Goal: Transaction & Acquisition: Purchase product/service

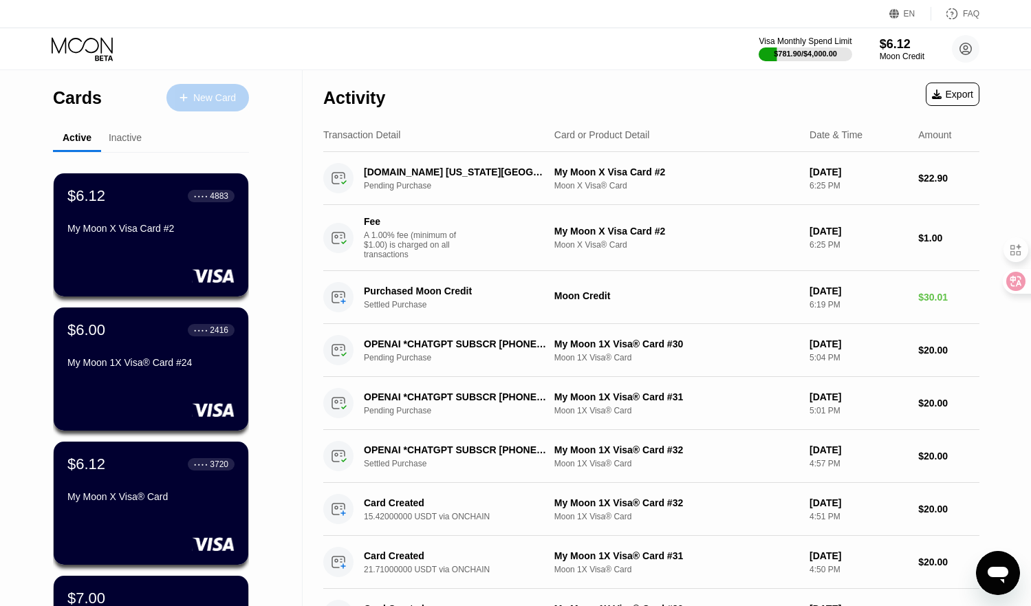
click at [219, 103] on div "New Card" at bounding box center [214, 98] width 43 height 12
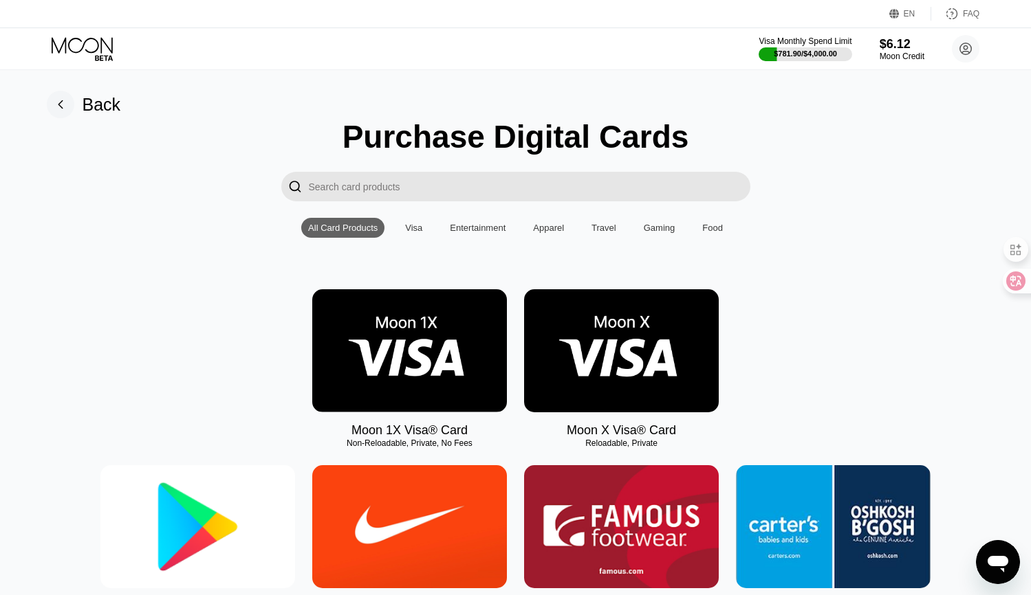
click at [403, 327] on img at bounding box center [409, 350] width 195 height 123
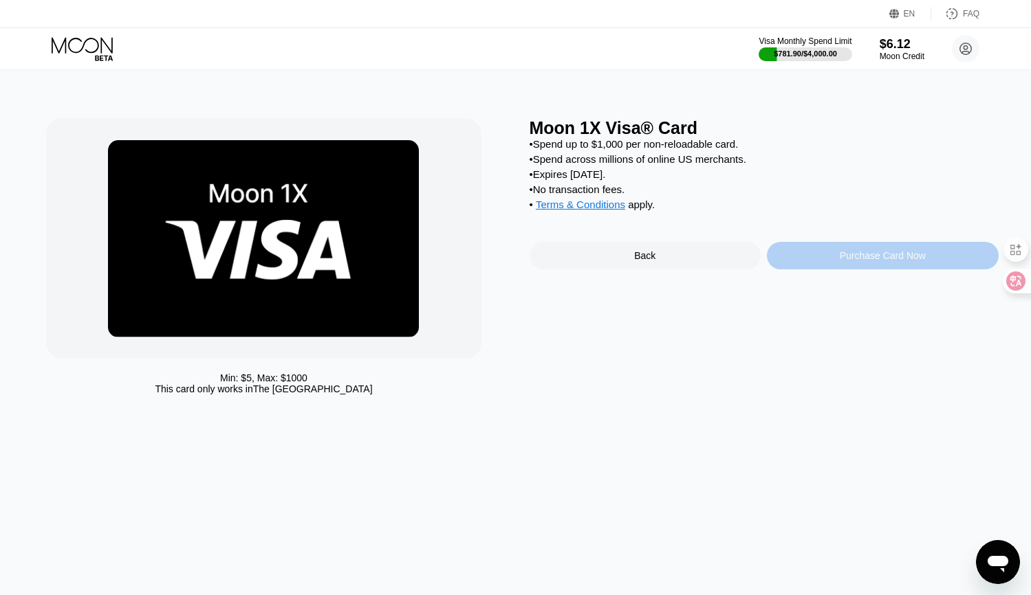
click at [838, 269] on div "Purchase Card Now" at bounding box center [883, 255] width 232 height 27
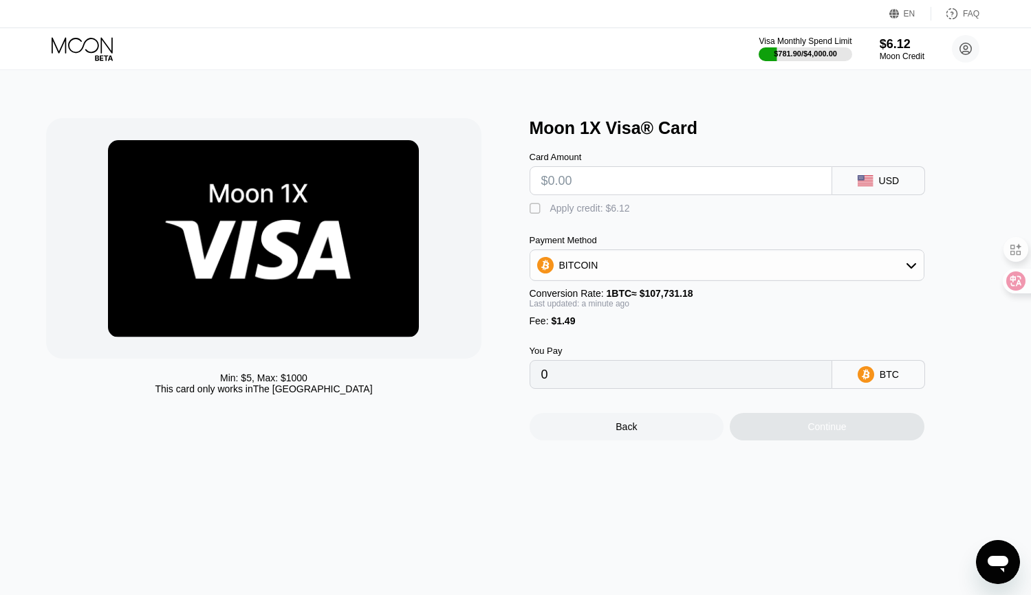
click at [621, 267] on div "BITCOIN" at bounding box center [726, 265] width 393 height 27
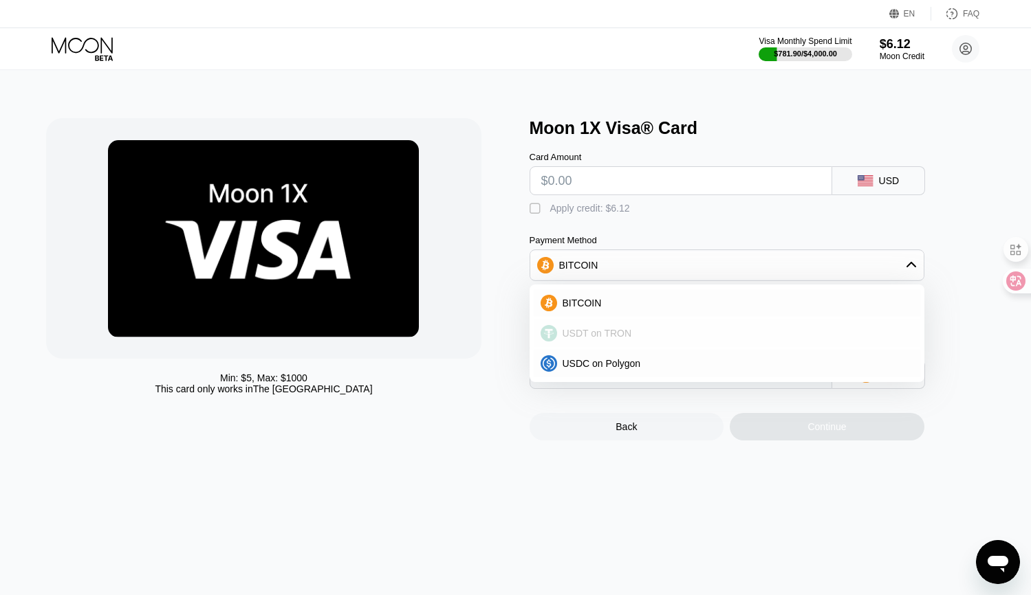
click at [608, 339] on span "USDT on TRON" at bounding box center [596, 333] width 69 height 11
type input "0.00"
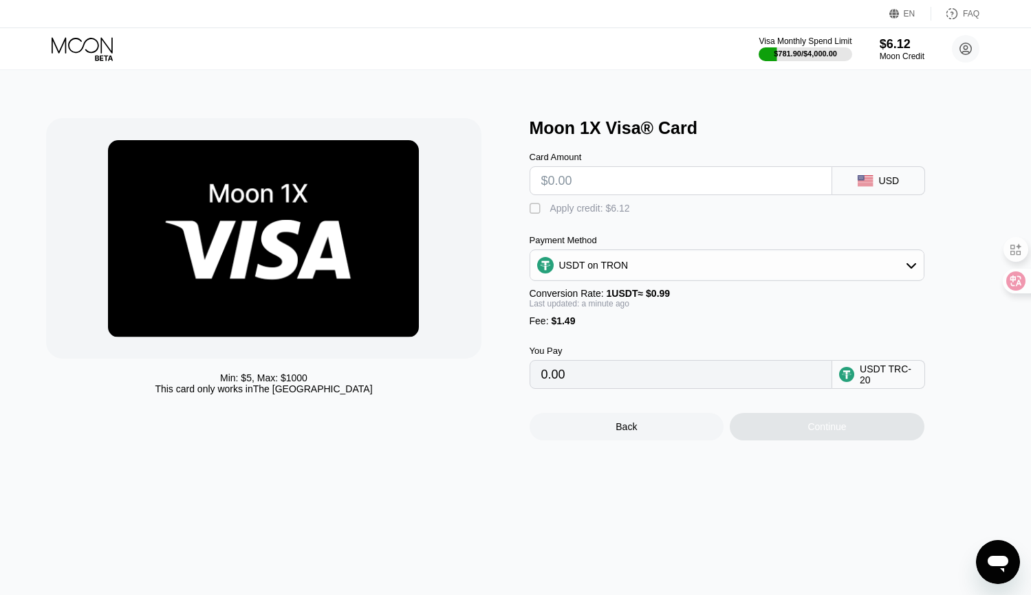
click at [603, 189] on input "text" at bounding box center [680, 180] width 279 height 27
type input "$20"
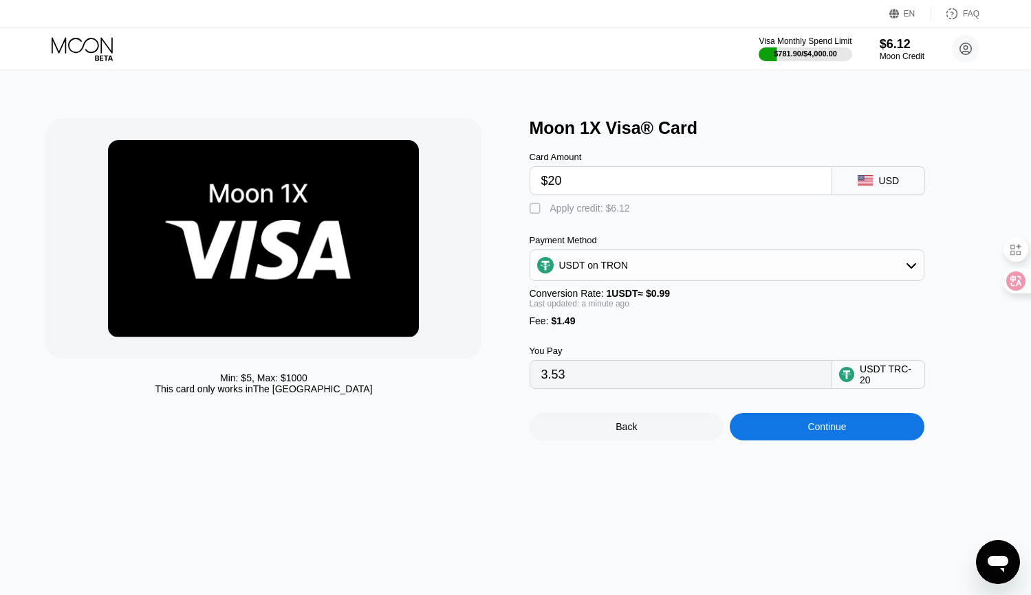
type input "21.71"
type input "$20"
click at [693, 349] on div "You Pay 21.71 USDT TRC-20" at bounding box center [749, 358] width 440 height 63
click at [821, 432] on div "Continue" at bounding box center [826, 426] width 38 height 11
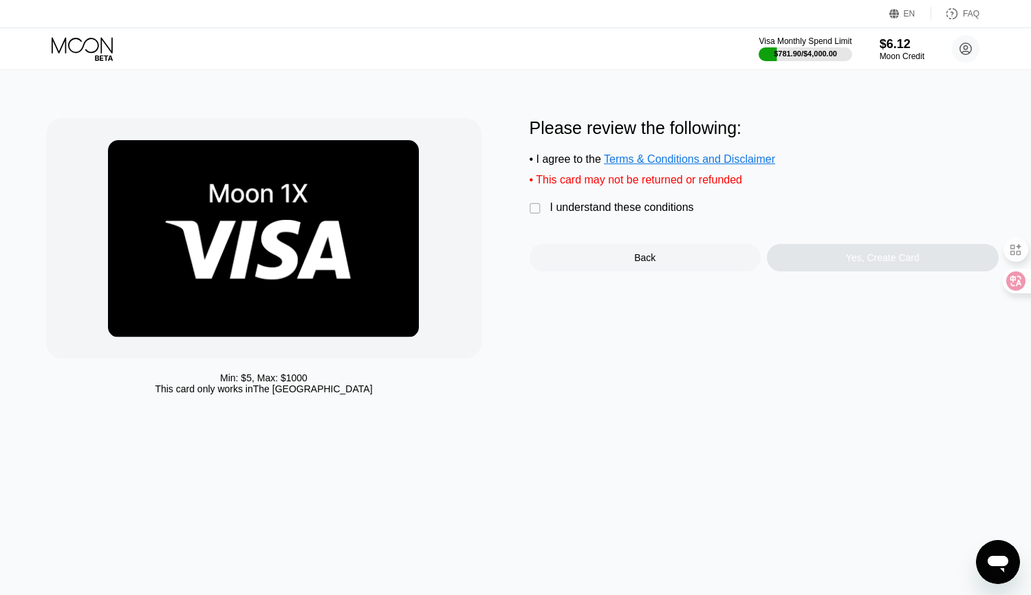
click at [535, 216] on div "" at bounding box center [536, 209] width 14 height 14
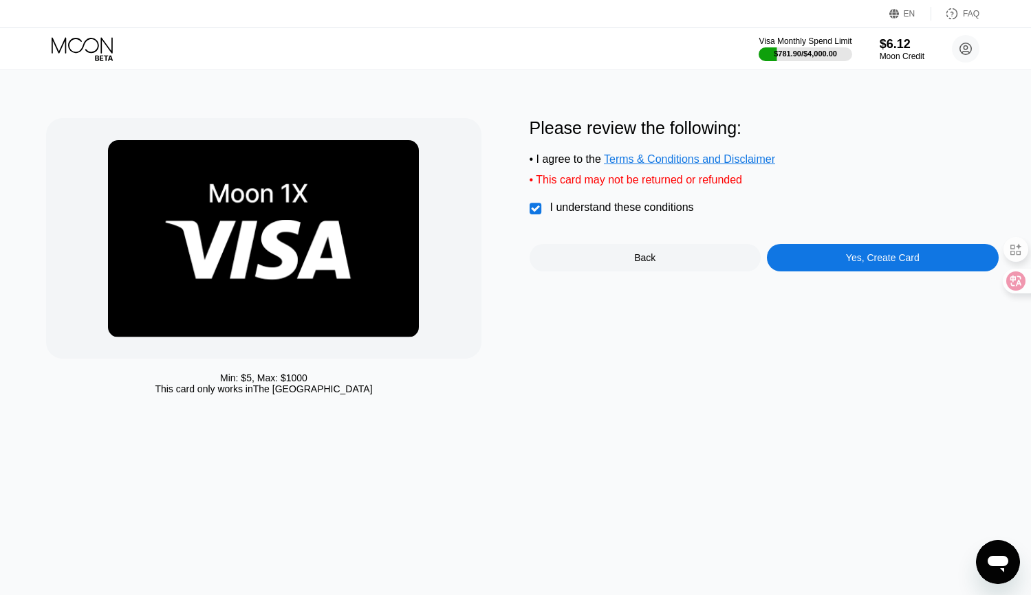
click at [854, 272] on div "Yes, Create Card" at bounding box center [883, 257] width 232 height 27
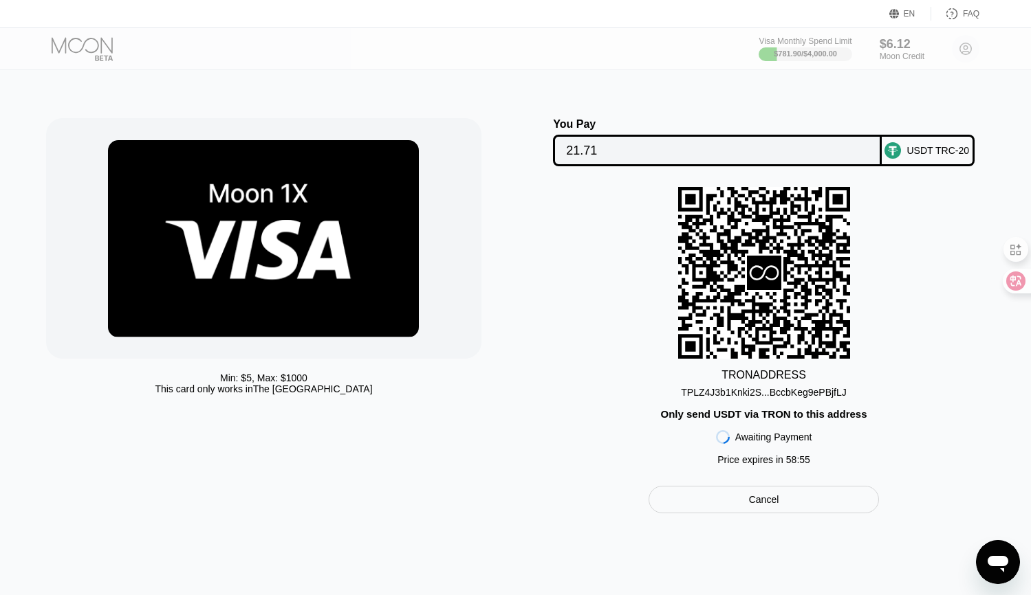
drag, startPoint x: 788, startPoint y: 395, endPoint x: 543, endPoint y: 446, distance: 250.1
click at [787, 395] on div "TPLZ4J3b1Knki2S...BccbKeg9ePBjfLJ" at bounding box center [763, 392] width 165 height 11
click at [738, 403] on div "TRON ADDRESS TPLZ4J3b1Knki2S...BccbKeg9ePBjfLJ Only send USDT via TRON to this …" at bounding box center [763, 329] width 469 height 285
click at [740, 398] on div "TPLZ4J3b1Knki2S...BccbKeg9ePBjfLJ" at bounding box center [763, 392] width 165 height 11
click at [366, 71] on div "Cards New Card Active Inactive $6.12 ● ● ● ● 4883 My Moon X Visa Card #2 $6.00 …" at bounding box center [515, 297] width 1031 height 595
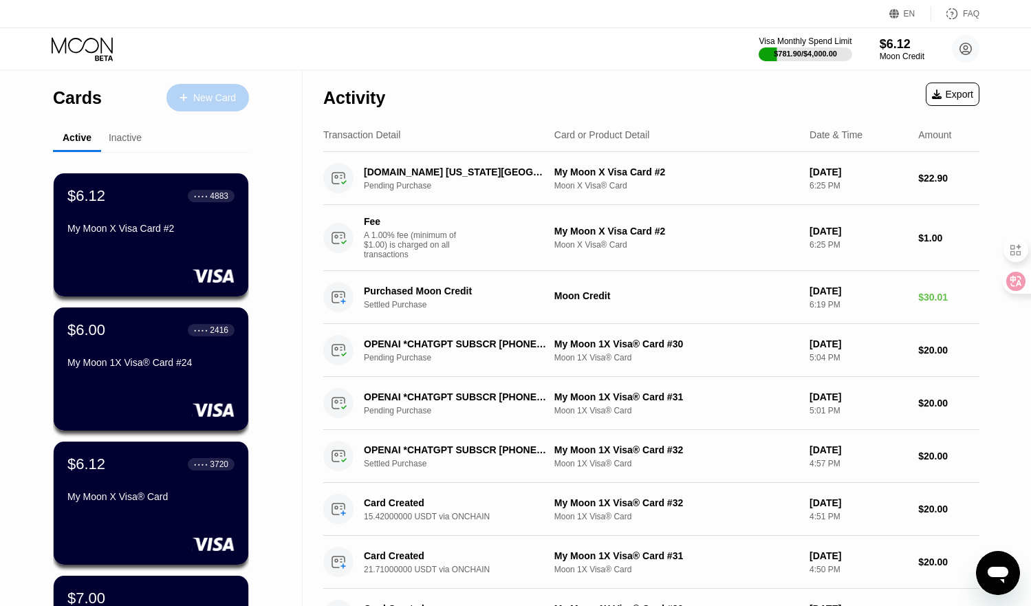
click at [214, 96] on div "New Card" at bounding box center [214, 98] width 43 height 12
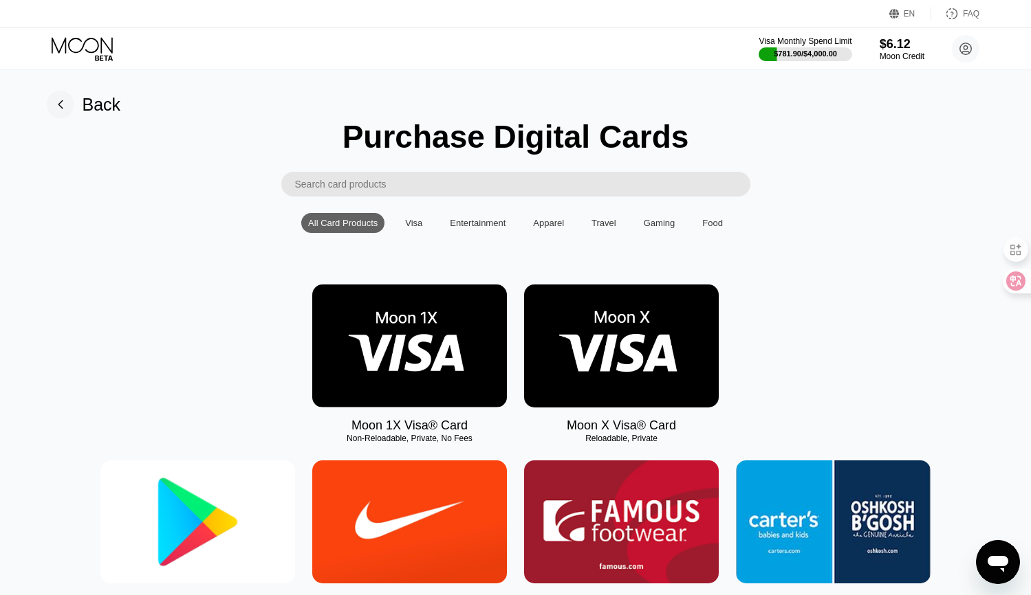
click at [387, 346] on img at bounding box center [409, 346] width 195 height 123
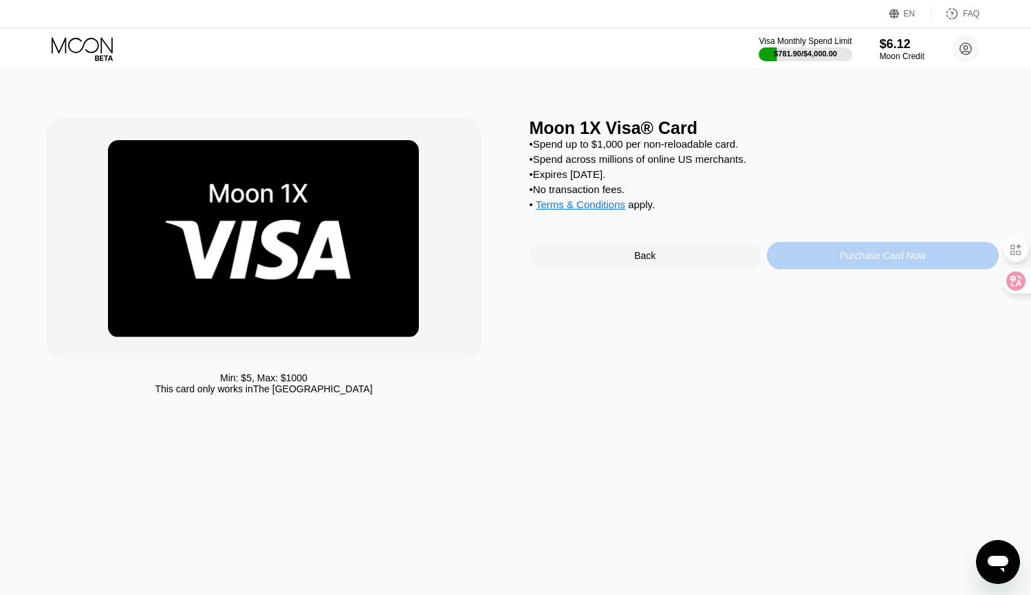
click at [848, 261] on div "Purchase Card Now" at bounding box center [882, 255] width 86 height 11
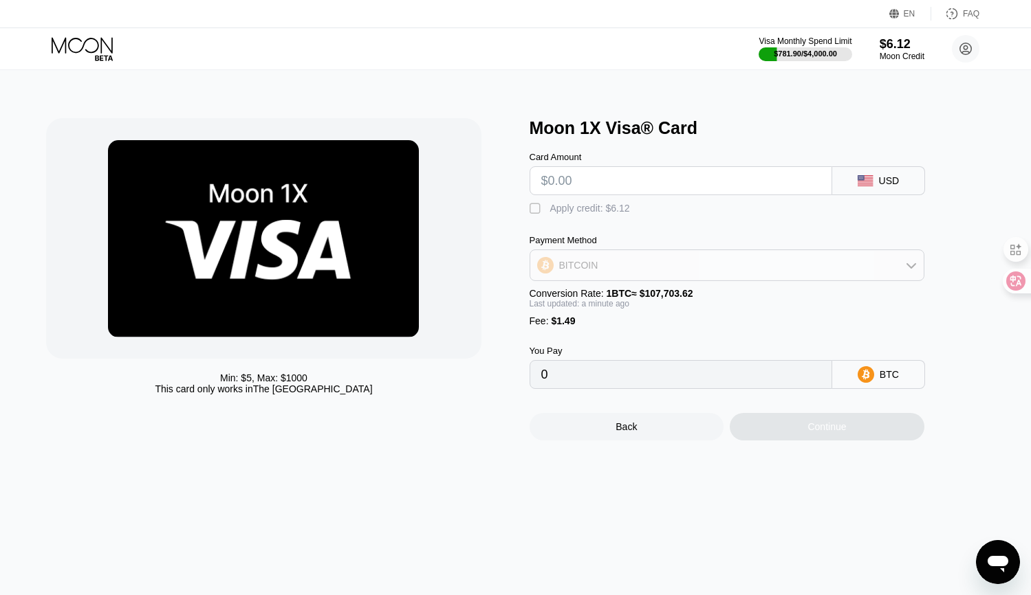
click at [618, 266] on div "BITCOIN" at bounding box center [726, 265] width 393 height 27
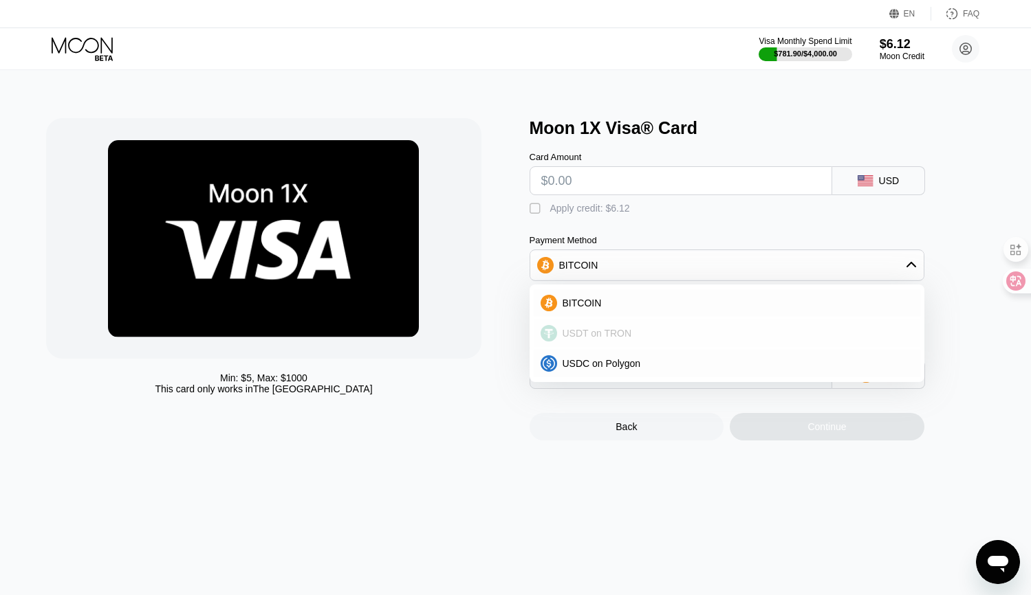
click at [596, 338] on span "USDT on TRON" at bounding box center [596, 333] width 69 height 11
type input "0.00"
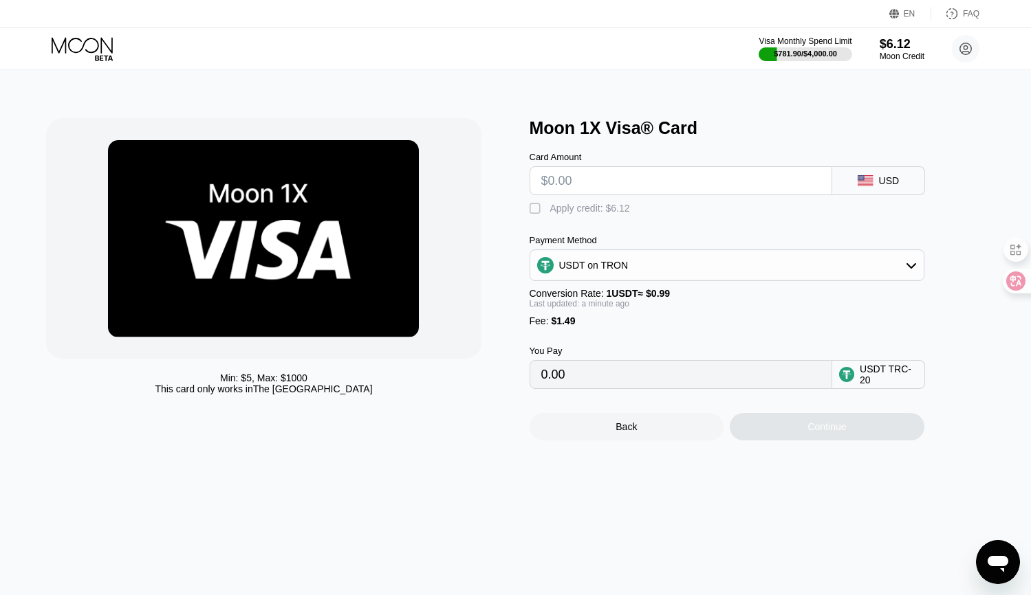
click at [602, 192] on input "text" at bounding box center [680, 180] width 279 height 27
type input "$20"
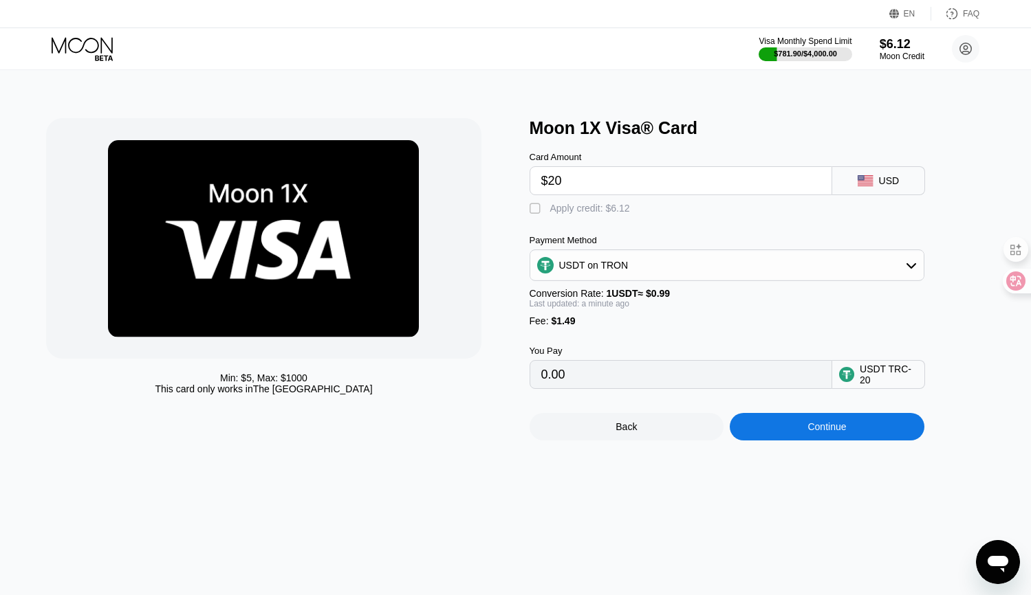
type input "21.71"
type input "$20"
click at [617, 341] on div "You Pay 21.71 USDT TRC-20" at bounding box center [749, 358] width 440 height 63
click at [809, 441] on div "Continue" at bounding box center [826, 426] width 195 height 27
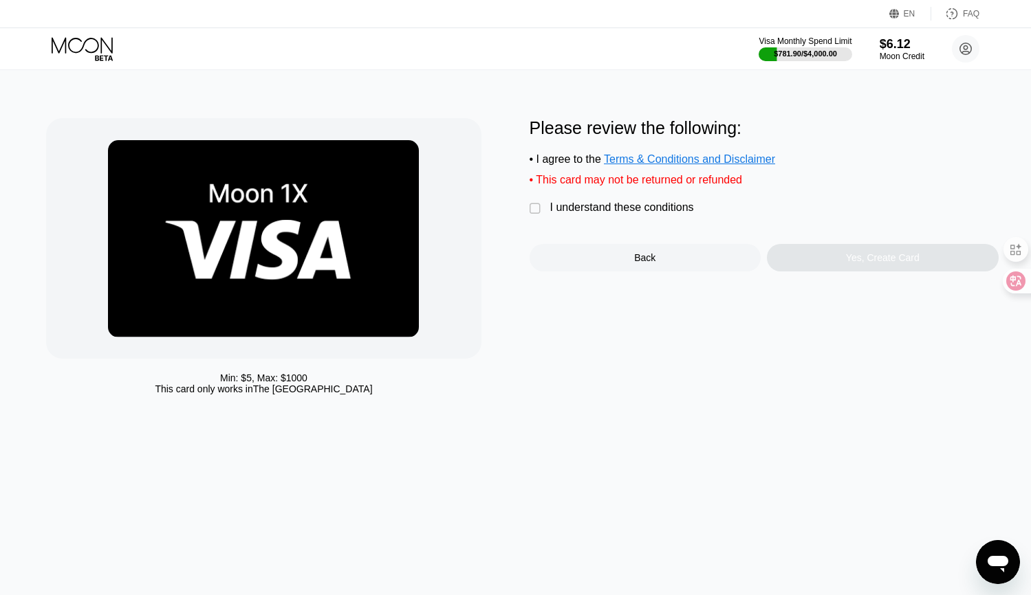
click at [533, 216] on div "" at bounding box center [536, 209] width 14 height 14
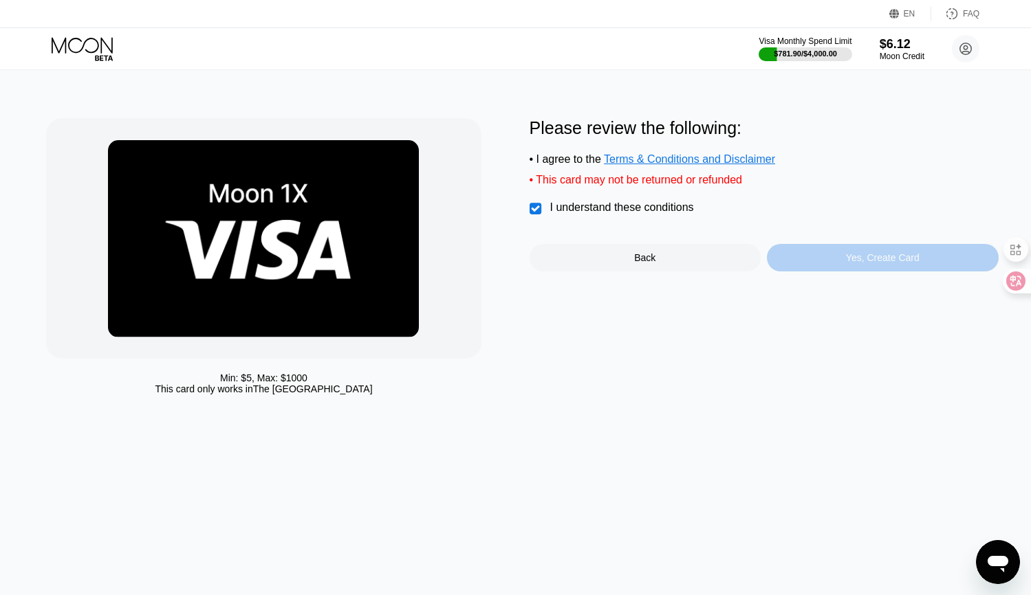
click at [874, 263] on div "Yes, Create Card" at bounding box center [883, 257] width 74 height 11
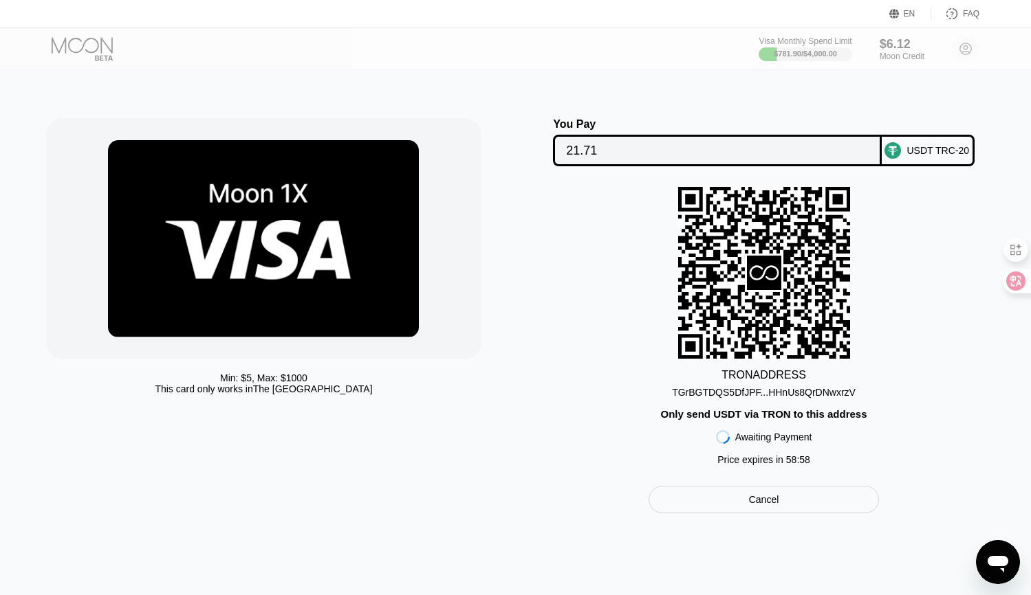
click at [728, 391] on div "TGrBGTDQS5DfJPF...HHnUs8QrDNwxrzV" at bounding box center [764, 392] width 184 height 11
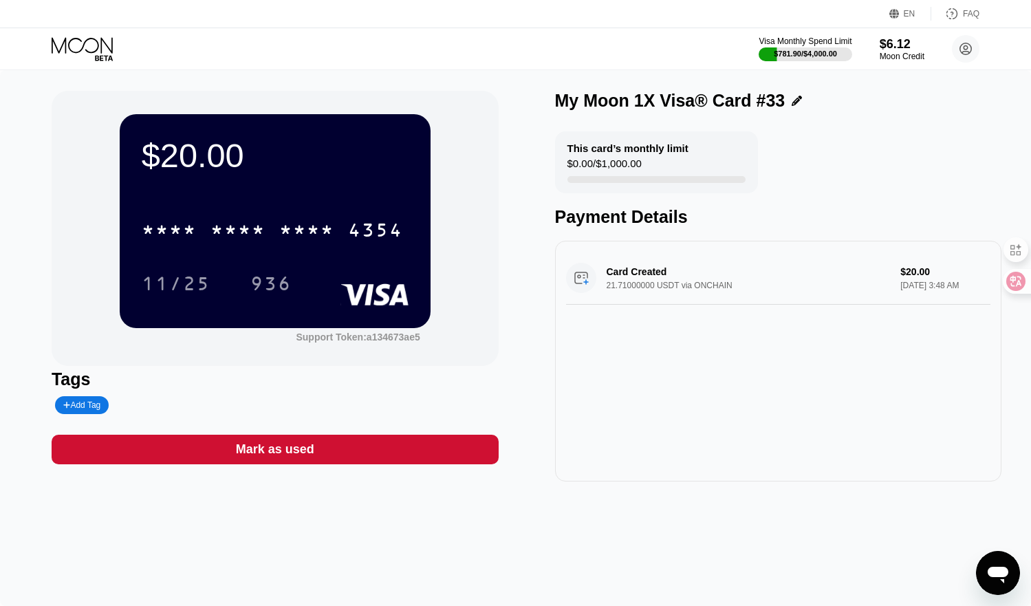
click at [87, 48] on icon at bounding box center [84, 49] width 64 height 24
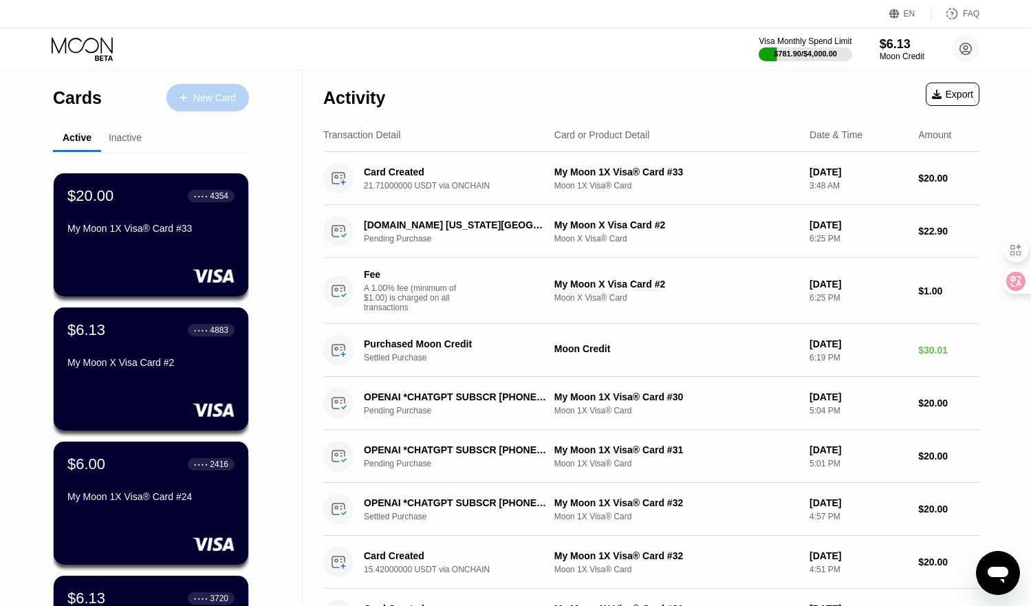
click at [196, 96] on div "New Card" at bounding box center [214, 98] width 43 height 12
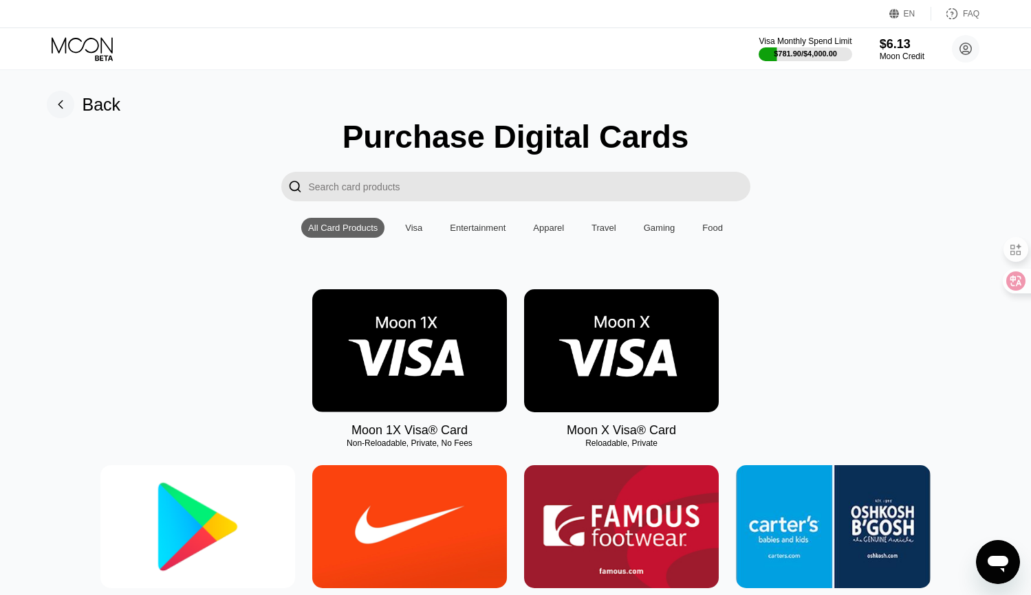
click at [392, 351] on img at bounding box center [409, 350] width 195 height 123
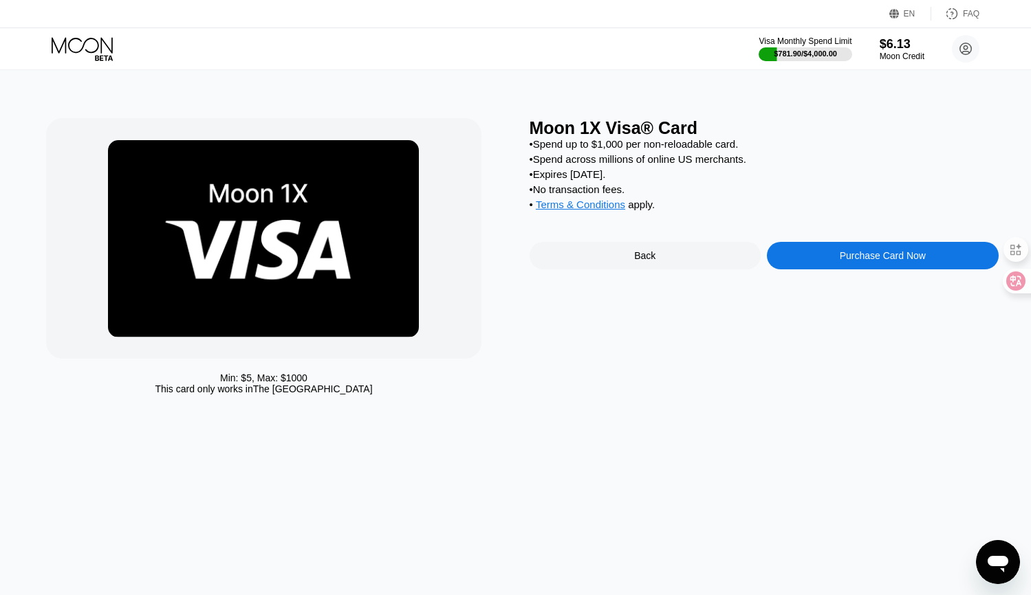
click at [861, 261] on div "Purchase Card Now" at bounding box center [882, 255] width 86 height 11
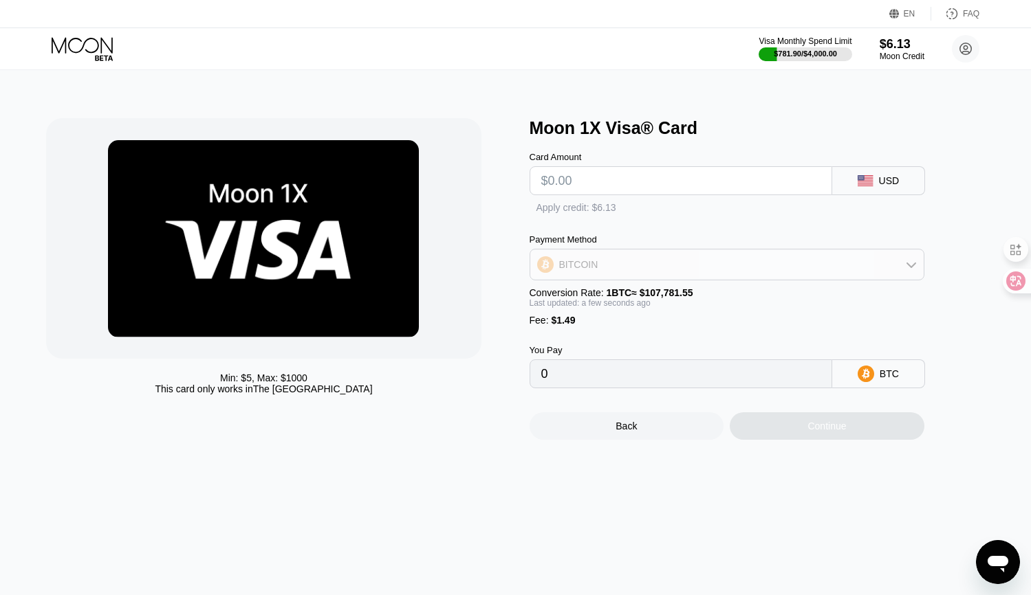
click at [592, 269] on div "BITCOIN" at bounding box center [578, 264] width 39 height 11
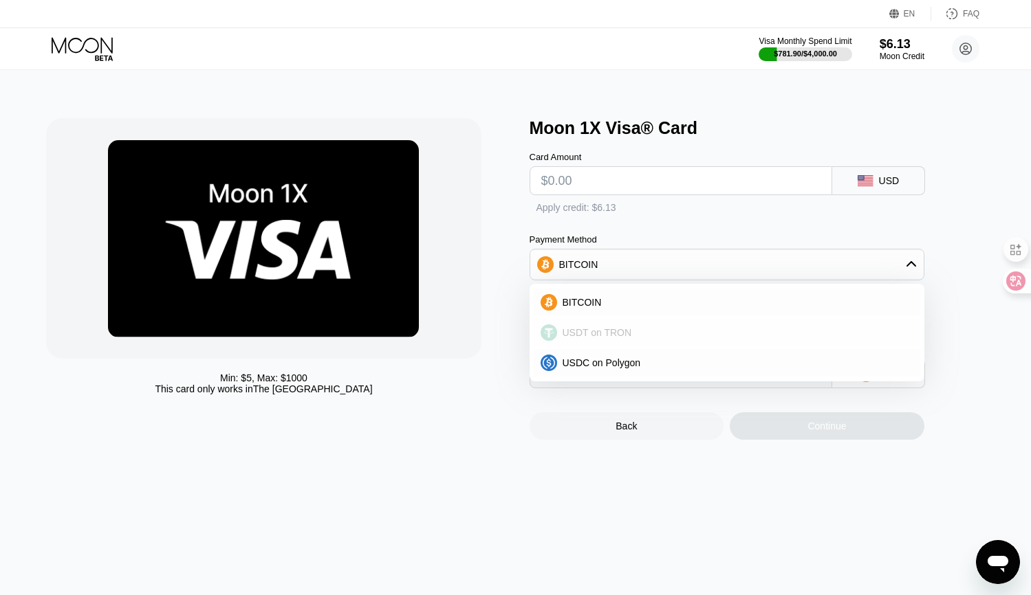
click at [593, 346] on div "USDT on TRON" at bounding box center [726, 332] width 386 height 27
type input "0.00"
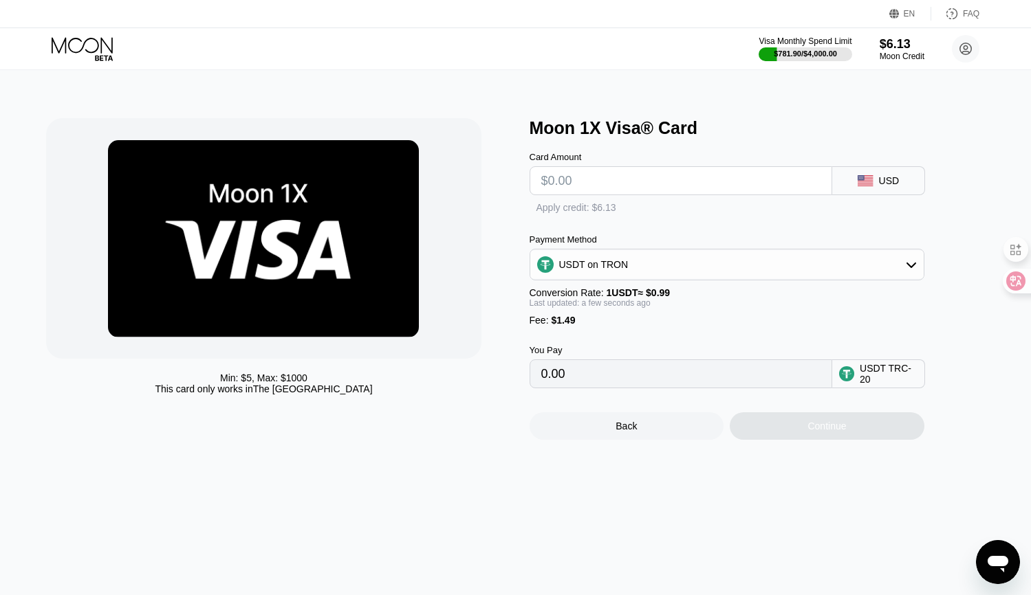
click at [596, 183] on input "text" at bounding box center [680, 180] width 279 height 27
type input "$20"
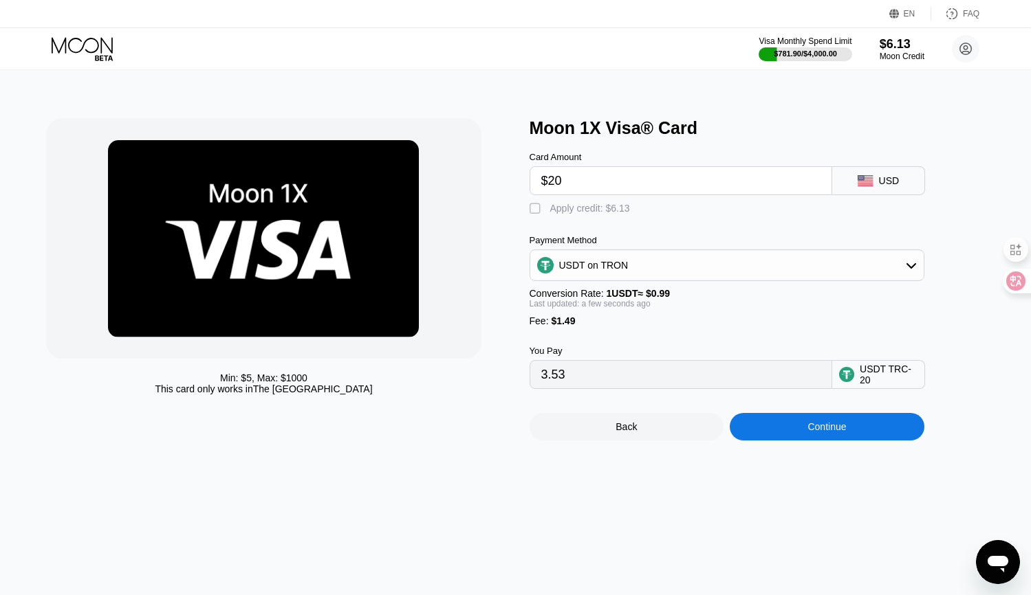
type input "21.71"
type input "$20"
click at [489, 420] on div "Min: $ 5 , Max: $ 1000 This card only works in The United States" at bounding box center [280, 279] width 469 height 322
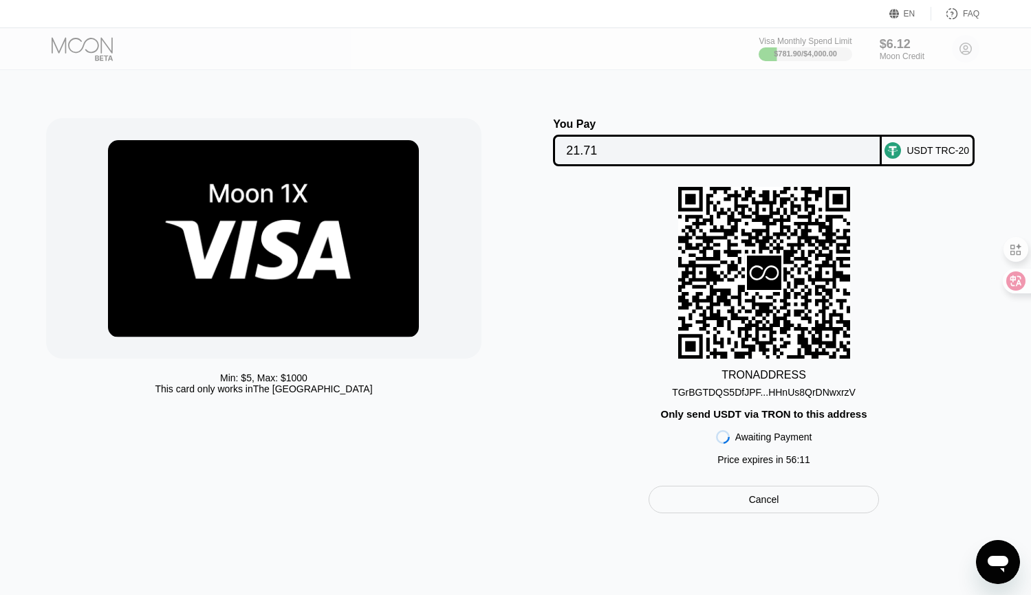
click at [303, 80] on div "Min: $ 5 , Max: $ 1000 This card only works in The United States You Pay 21.71 …" at bounding box center [515, 332] width 1041 height 525
click at [281, 104] on div "Min: $ 5 , Max: $ 1000 This card only works in The United States You Pay 21.71 …" at bounding box center [515, 332] width 1041 height 525
click at [260, 225] on img at bounding box center [263, 238] width 311 height 197
click at [251, 111] on div "Min: $ 5 , Max: $ 1000 This card only works in The United States You Pay 21.71 …" at bounding box center [515, 332] width 1041 height 525
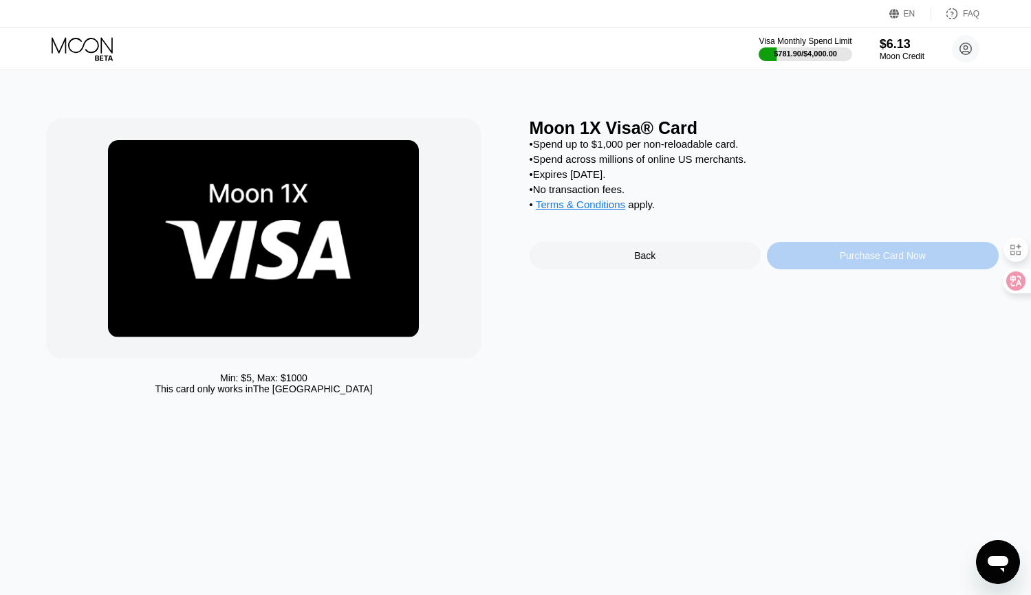
click at [867, 261] on div "Purchase Card Now" at bounding box center [882, 255] width 86 height 11
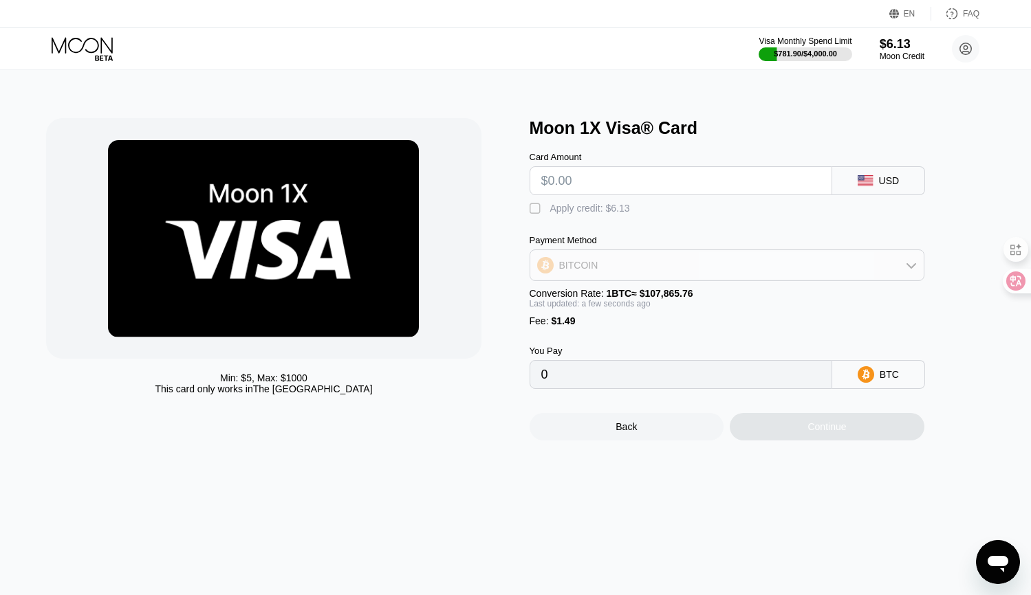
click at [621, 278] on div "BITCOIN" at bounding box center [726, 265] width 393 height 27
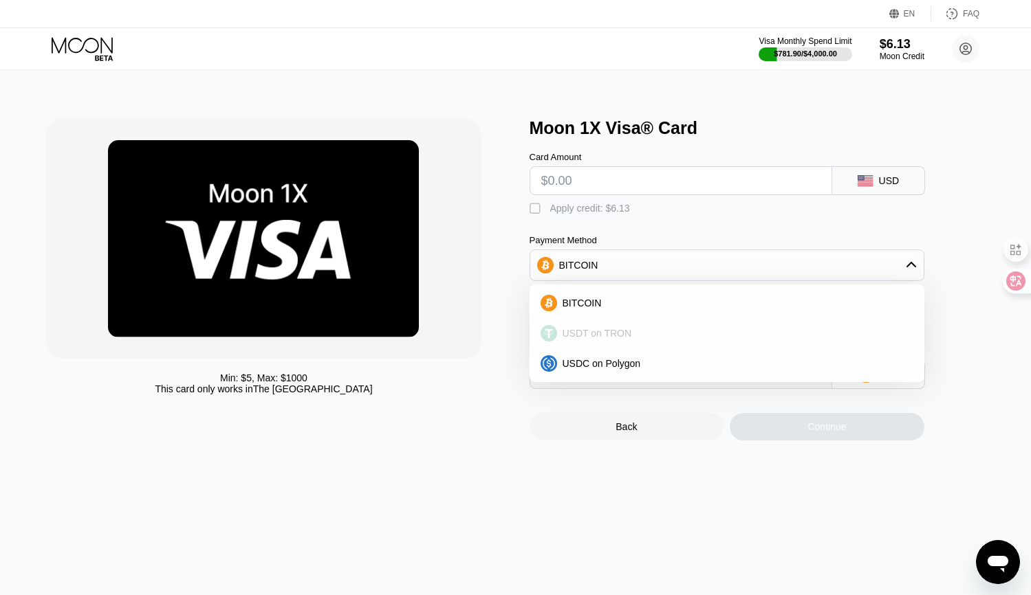
click at [606, 337] on span "USDT on TRON" at bounding box center [596, 333] width 69 height 11
type input "0.00"
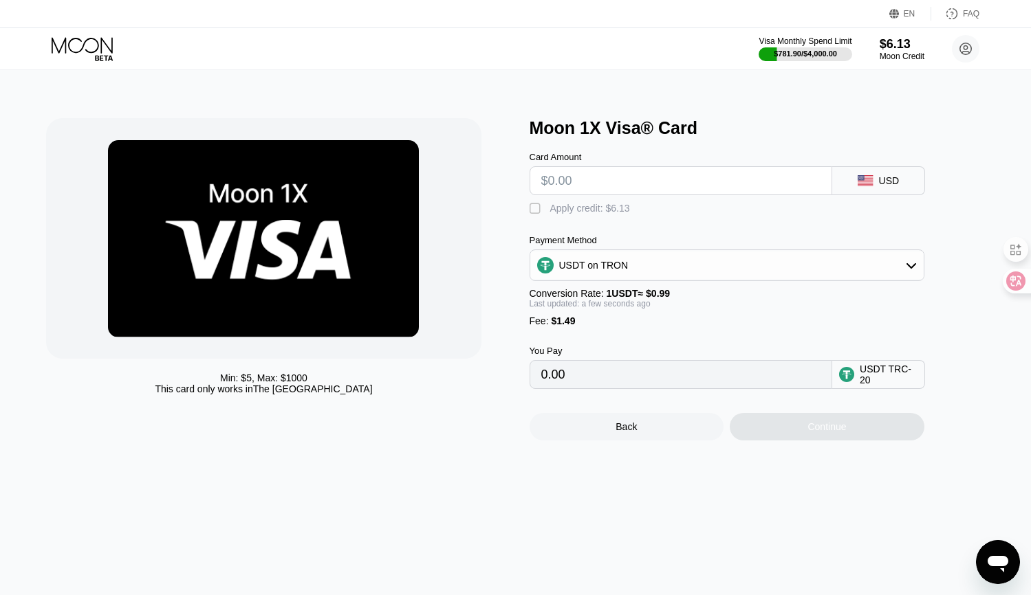
click at [600, 183] on input "text" at bounding box center [680, 180] width 279 height 27
type input "$2"
type input "3.53"
type input "$20"
type input "21.71"
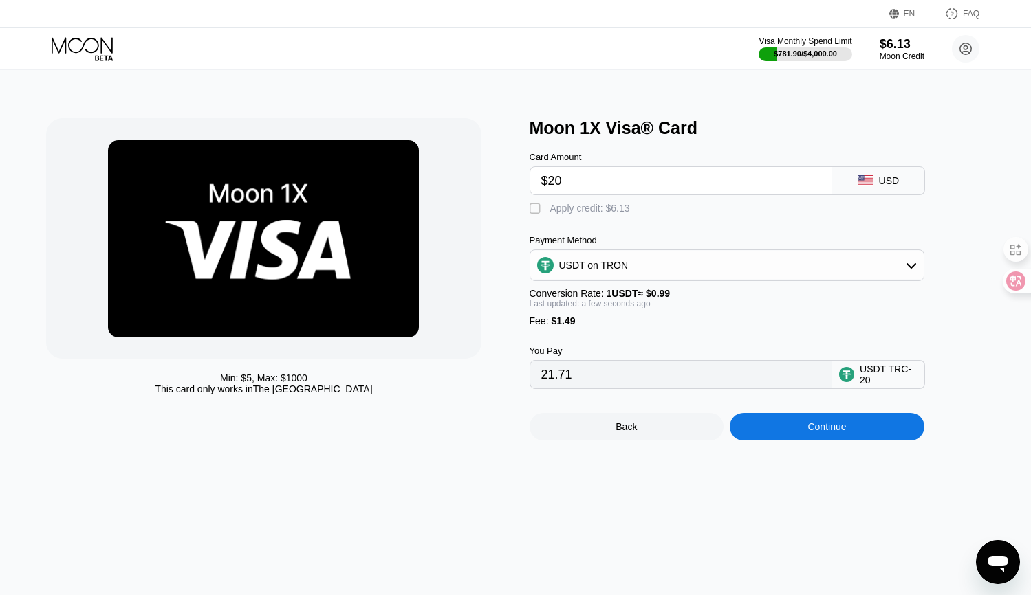
type input "$20"
click at [465, 316] on div at bounding box center [263, 238] width 434 height 241
click at [316, 71] on div "Min: $ 5 , Max: $ 1000 This card only works in The United States Moon 1X Visa® …" at bounding box center [515, 332] width 1041 height 525
click at [287, 36] on div "Visa Monthly Spend Limit $781.90 / $4,000.00 $6.13 Moon Credit johns667799@gmai…" at bounding box center [515, 48] width 1031 height 41
click at [85, 45] on icon at bounding box center [84, 49] width 64 height 24
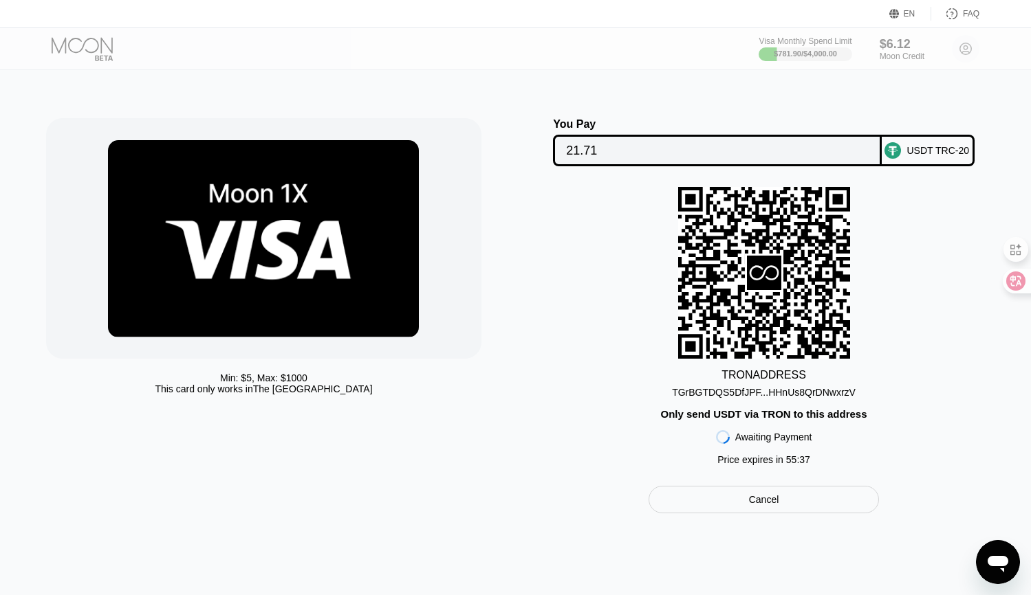
click at [292, 116] on div "Min: $ 5 , Max: $ 1000 This card only works in [GEOGRAPHIC_DATA] You Pay 21.71 …" at bounding box center [515, 332] width 1041 height 525
click at [324, 93] on div "Min: $ 5 , Max: $ 1000 This card only works in [GEOGRAPHIC_DATA] You Pay 21.71 …" at bounding box center [515, 332] width 1041 height 525
click at [287, 137] on div at bounding box center [263, 238] width 434 height 241
click at [294, 111] on div "Min: $ 5 , Max: $ 1000 This card only works in The United States You Pay 21.71 …" at bounding box center [515, 332] width 1041 height 525
click at [299, 164] on img at bounding box center [263, 238] width 311 height 197
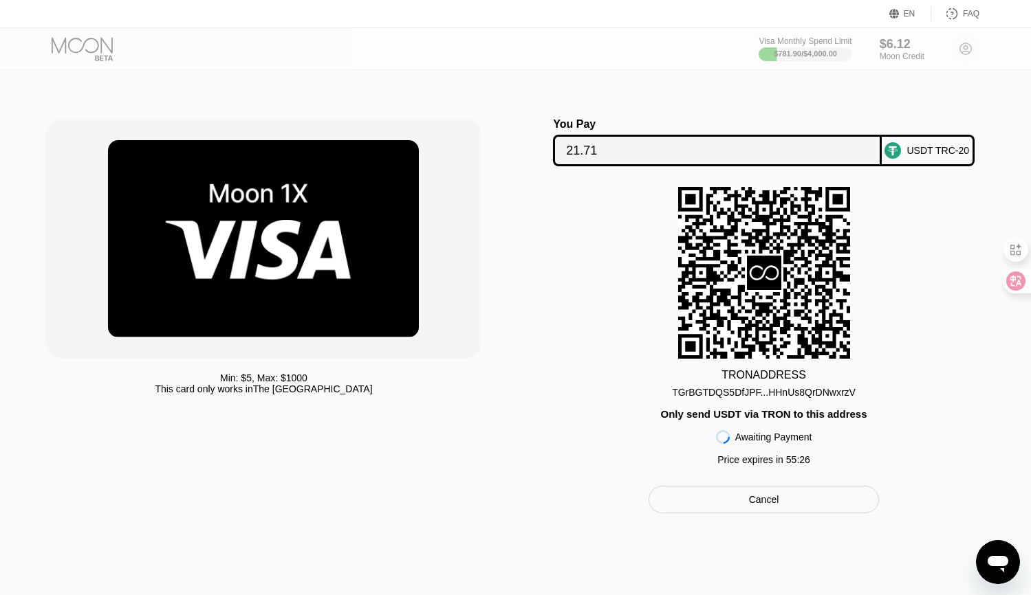
click at [286, 224] on img at bounding box center [263, 238] width 311 height 197
click at [289, 182] on img at bounding box center [263, 238] width 311 height 197
click at [276, 115] on div "Min: $ 5 , Max: $ 1000 This card only works in The United States You Pay 21.71 …" at bounding box center [515, 332] width 1041 height 525
click at [225, 93] on div "Min: $ 5 , Max: $ 1000 This card only works in The United States You Pay 21.71 …" at bounding box center [515, 332] width 1041 height 525
drag, startPoint x: 185, startPoint y: 129, endPoint x: 173, endPoint y: 100, distance: 32.0
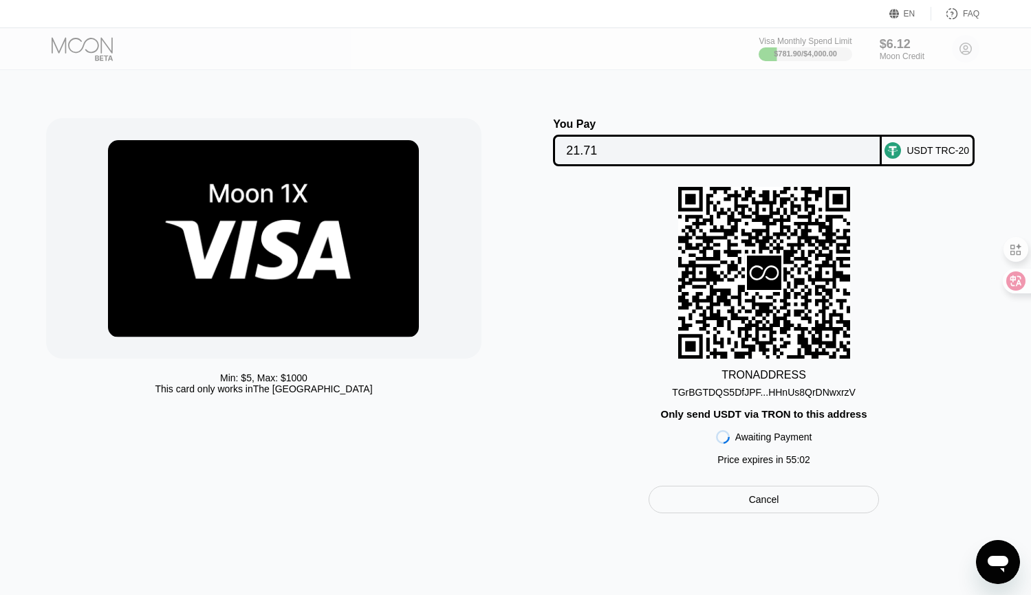
click at [185, 129] on div at bounding box center [263, 238] width 434 height 241
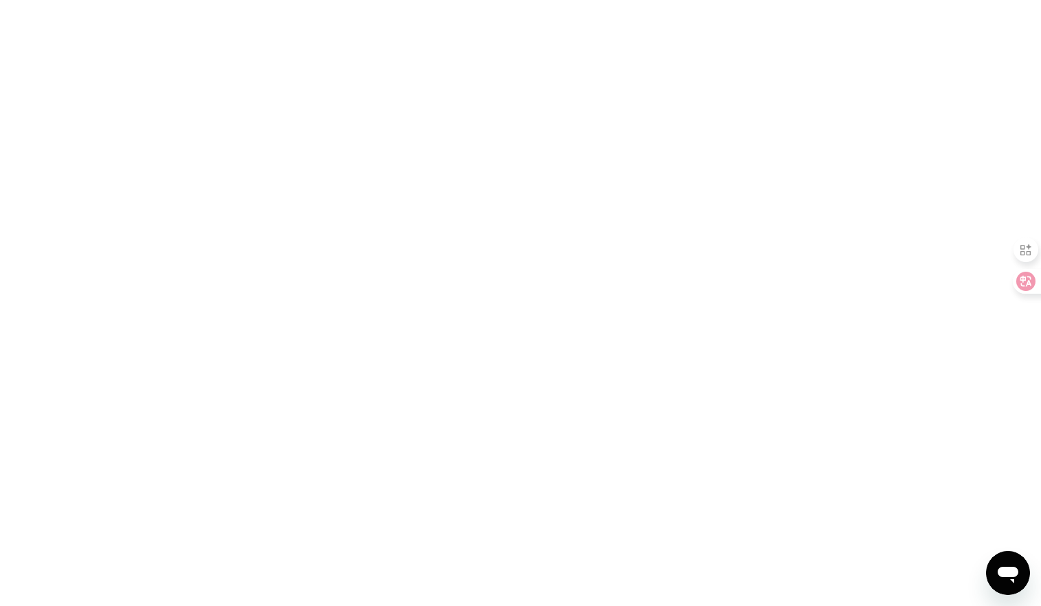
click at [154, 198] on div at bounding box center [520, 303] width 1041 height 606
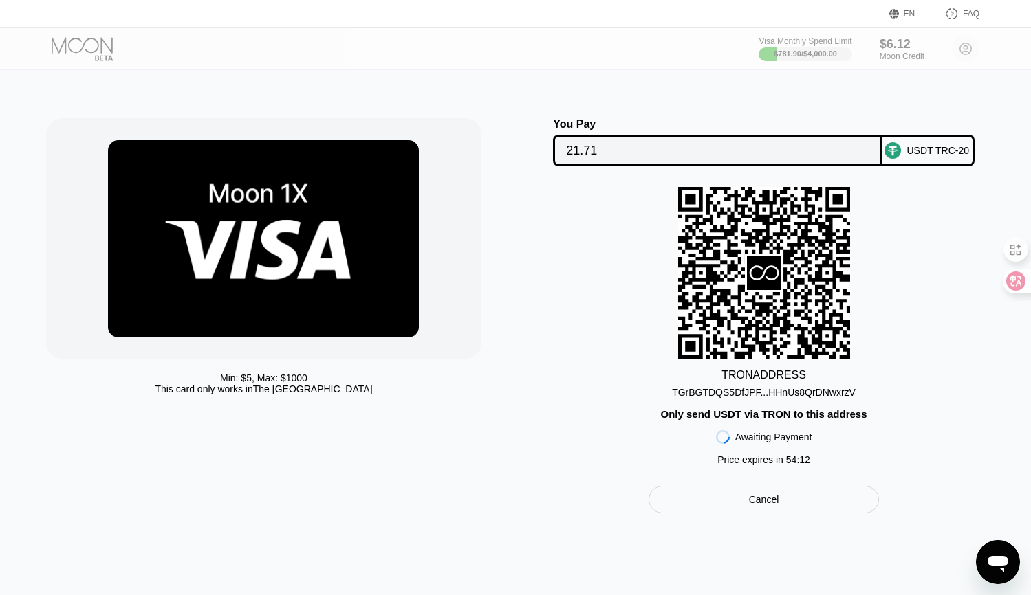
click at [175, 75] on div "Min: $ 5 , Max: $ 1000 This card only works in The United States You Pay 21.71 …" at bounding box center [515, 332] width 1041 height 525
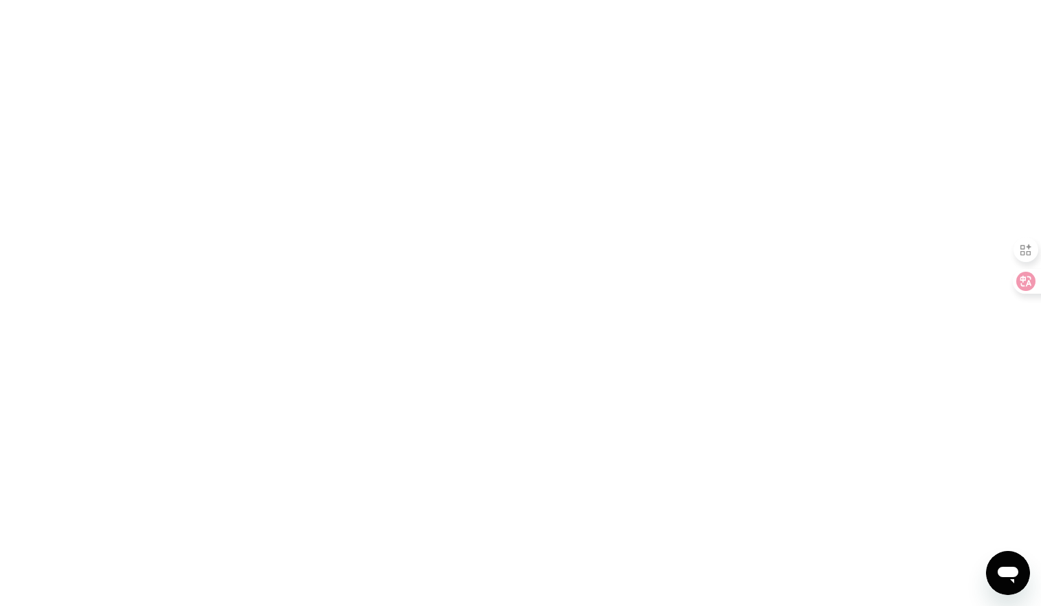
click at [336, 177] on div at bounding box center [520, 303] width 1041 height 606
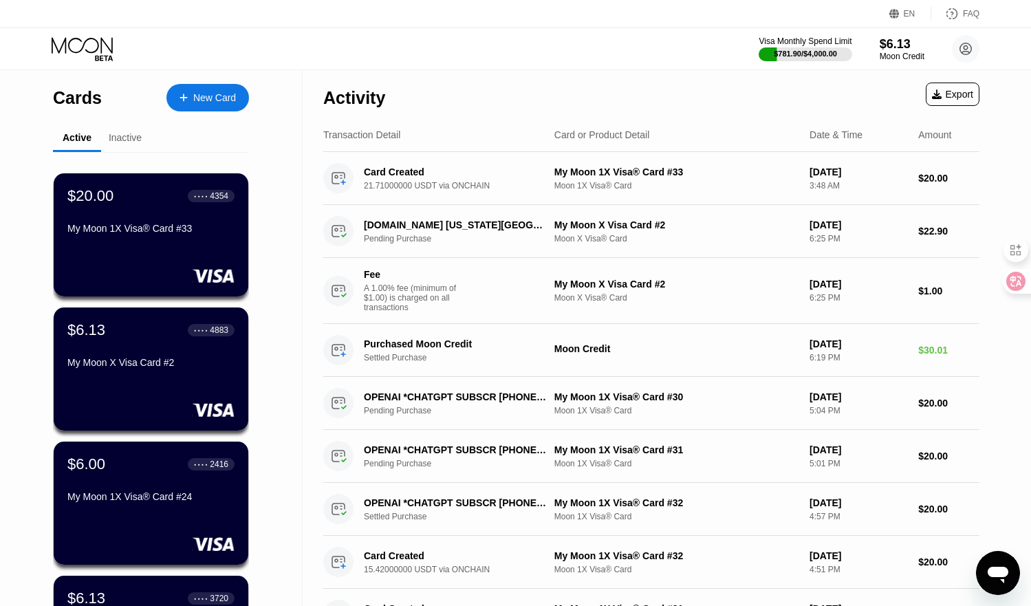
click at [129, 134] on div "Inactive" at bounding box center [125, 137] width 33 height 11
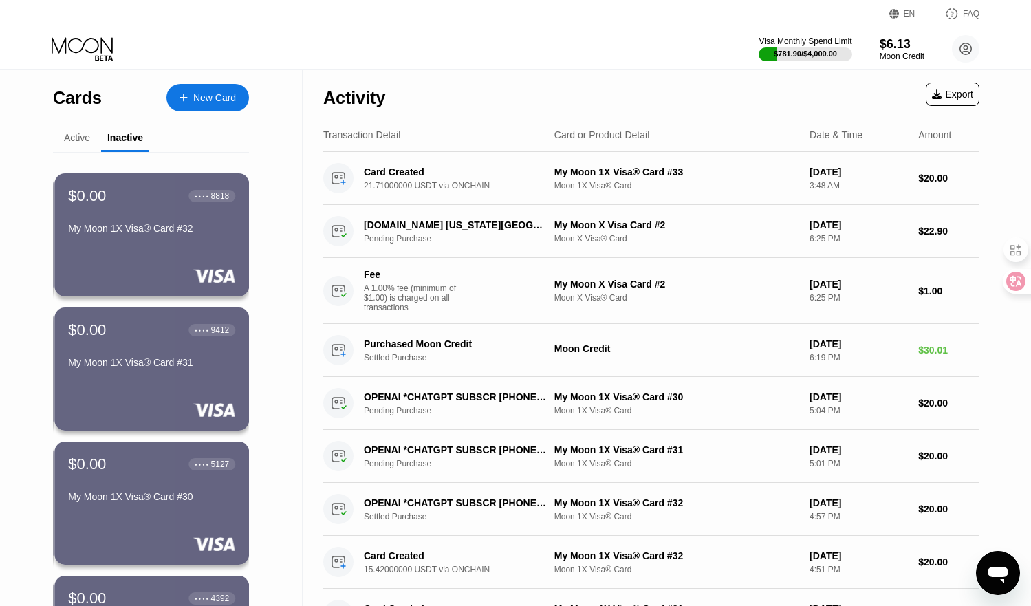
click at [82, 137] on div "Active" at bounding box center [77, 137] width 26 height 11
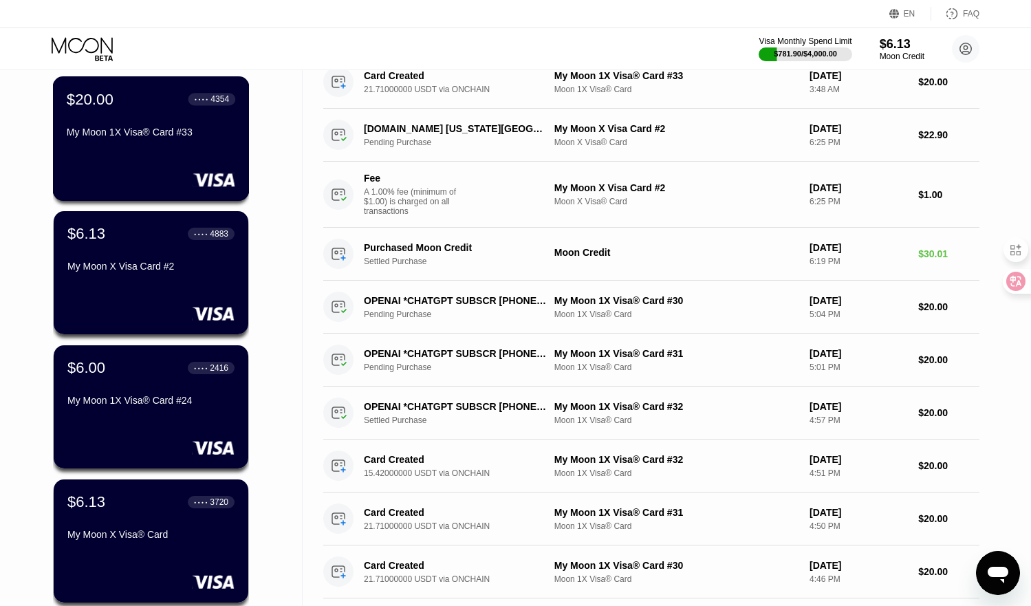
scroll to position [137, 0]
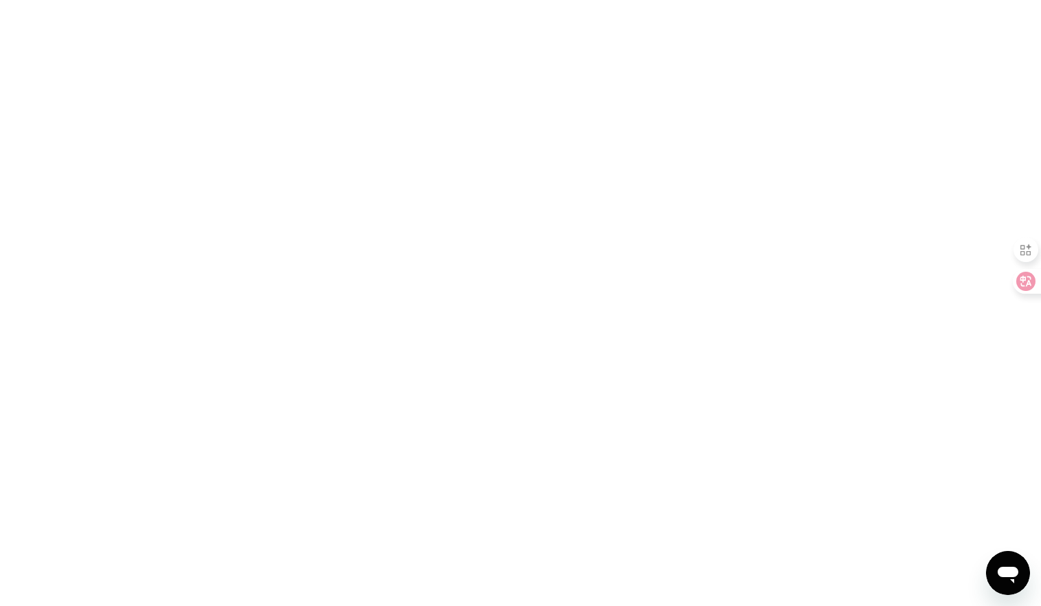
click at [217, 89] on div at bounding box center [520, 303] width 1041 height 606
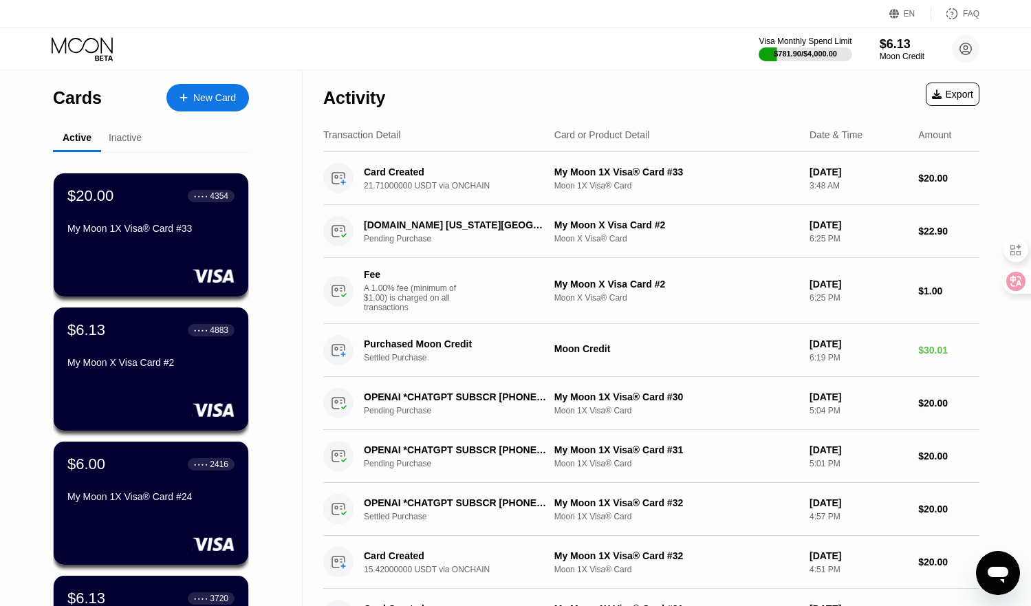
click at [83, 43] on icon at bounding box center [84, 49] width 64 height 24
click at [76, 45] on icon at bounding box center [84, 49] width 64 height 24
click at [115, 211] on div "$20.00 ● ● ● ● 4354 My Moon 1X Visa® Card #33" at bounding box center [151, 212] width 168 height 53
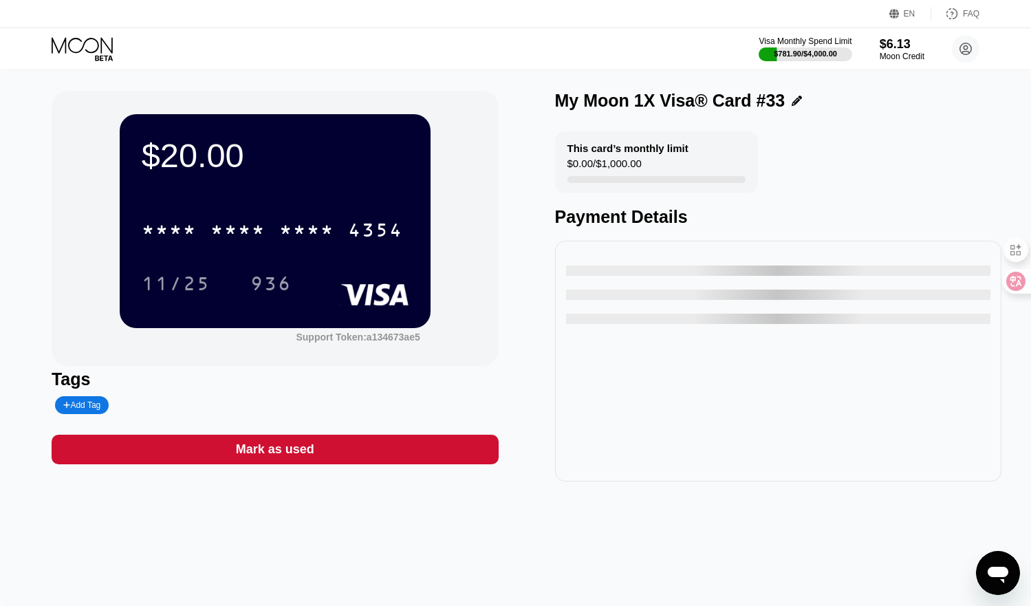
click at [90, 41] on icon at bounding box center [84, 49] width 64 height 24
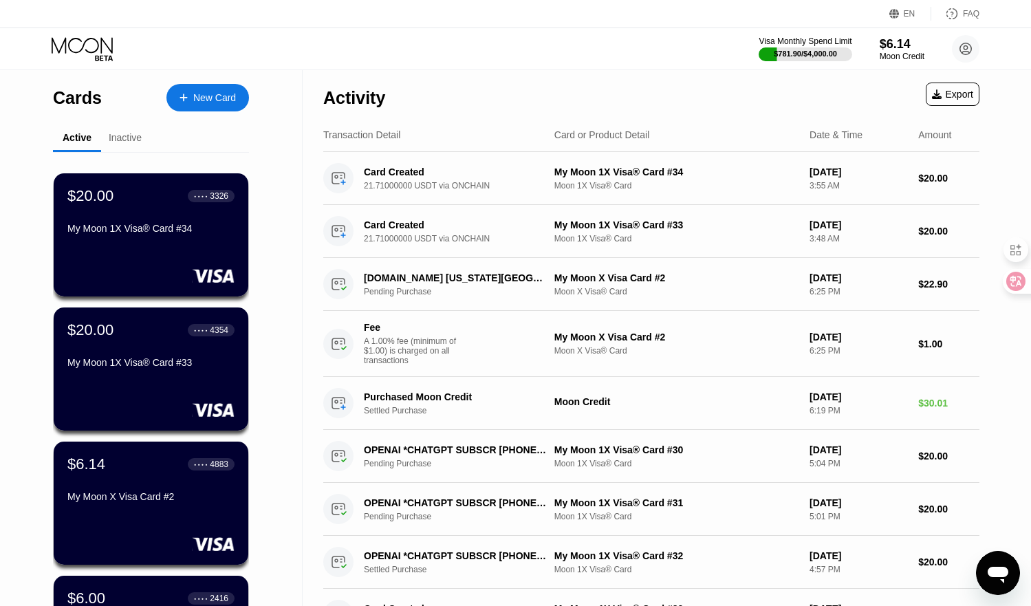
click at [75, 46] on icon at bounding box center [84, 49] width 64 height 24
click at [547, 56] on div "Visa Monthly Spend Limit $781.90 / $4,000.00 $6.14 Moon Credit [EMAIL_ADDRESS][…" at bounding box center [515, 48] width 1031 height 41
click at [497, 45] on div "Visa Monthly Spend Limit $781.90 / $4,000.00 $6.14 Moon Credit [EMAIL_ADDRESS][…" at bounding box center [515, 48] width 1031 height 41
click at [214, 104] on div "New Card" at bounding box center [214, 98] width 43 height 12
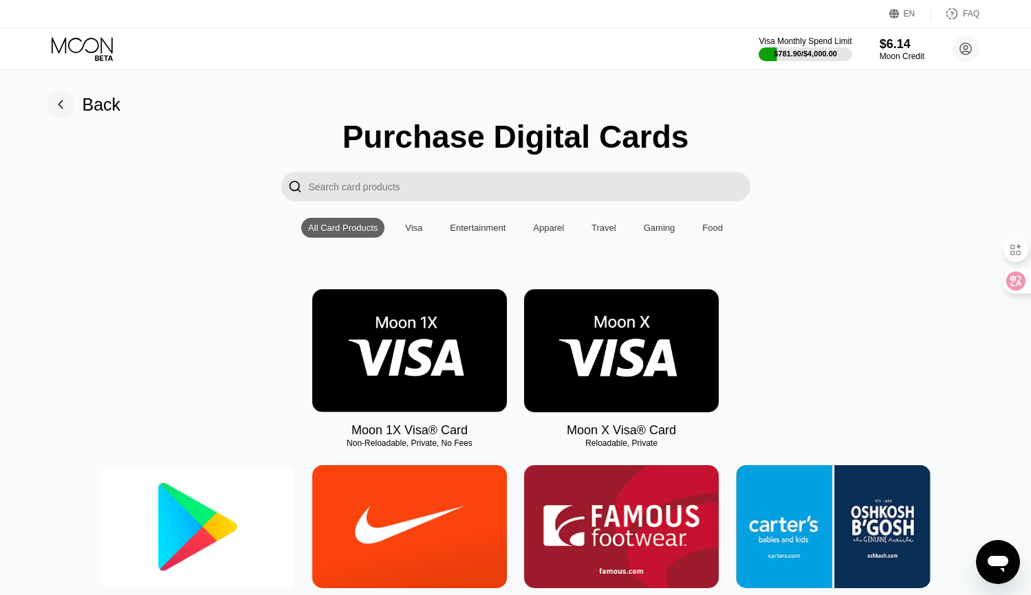
click at [427, 334] on img at bounding box center [409, 350] width 195 height 123
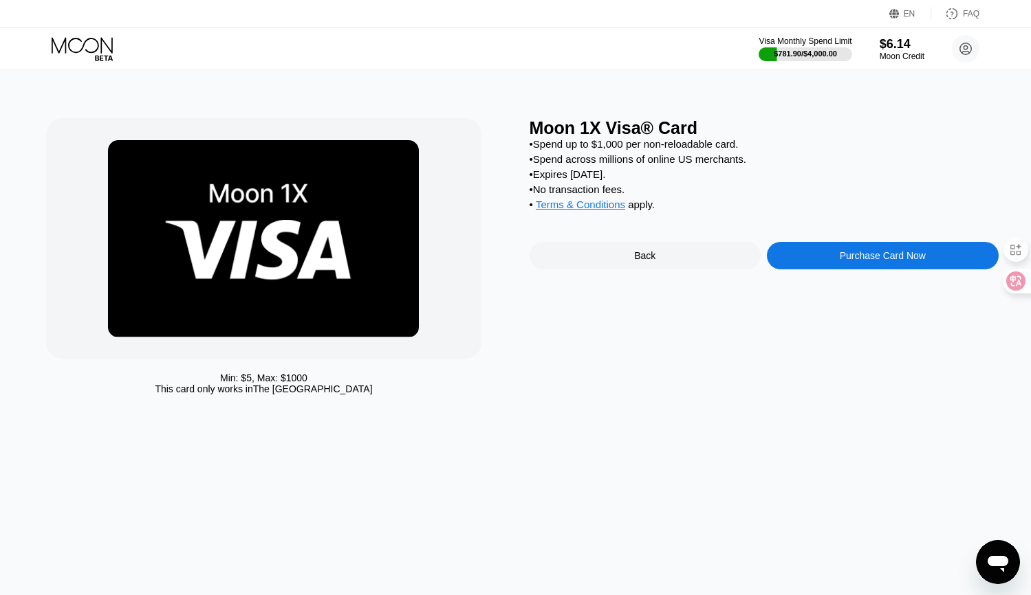
click at [844, 261] on div "Purchase Card Now" at bounding box center [882, 255] width 86 height 11
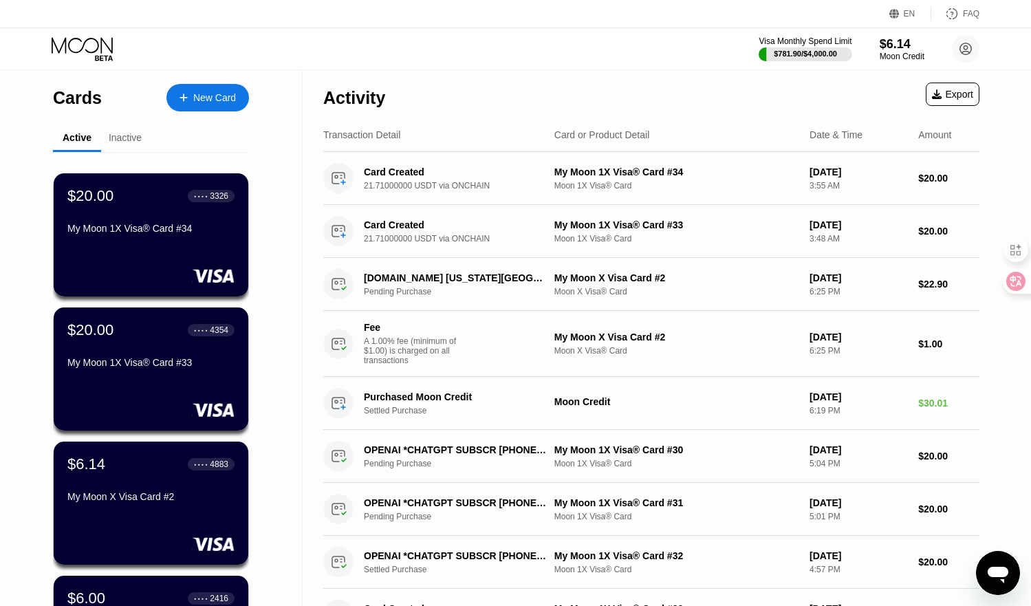
click at [186, 43] on div "Visa Monthly Spend Limit $781.90 / $4,000.00 $6.14 Moon Credit [EMAIL_ADDRESS][…" at bounding box center [515, 48] width 1031 height 41
click at [203, 33] on div "Visa Monthly Spend Limit $781.90 / $4,000.00 $6.14 Moon Credit [EMAIL_ADDRESS][…" at bounding box center [515, 48] width 1031 height 41
click at [217, 104] on div "New Card" at bounding box center [214, 98] width 43 height 12
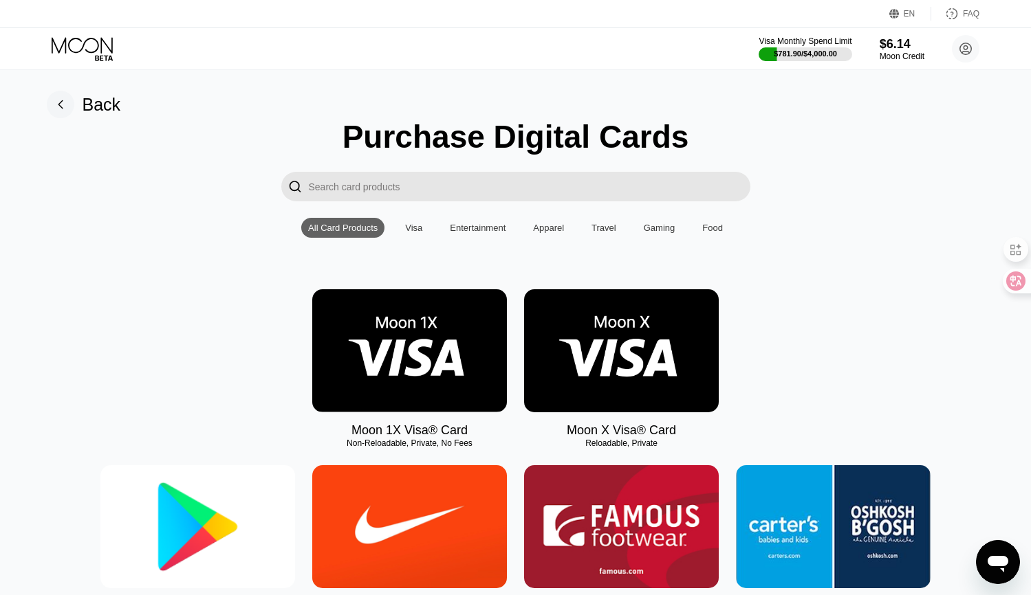
click at [398, 344] on img at bounding box center [409, 350] width 195 height 123
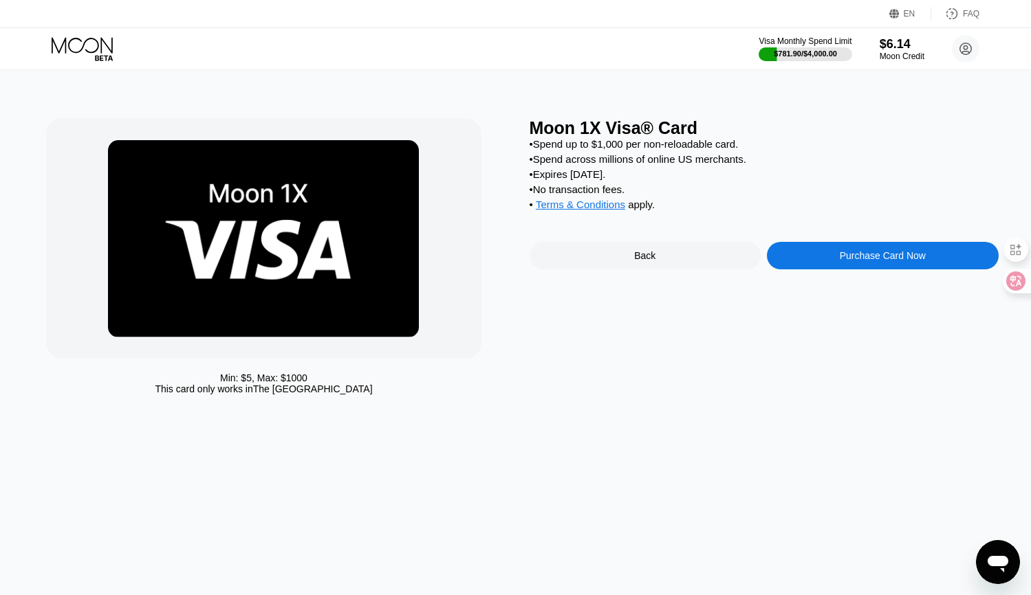
click at [876, 261] on div "Purchase Card Now" at bounding box center [882, 255] width 86 height 11
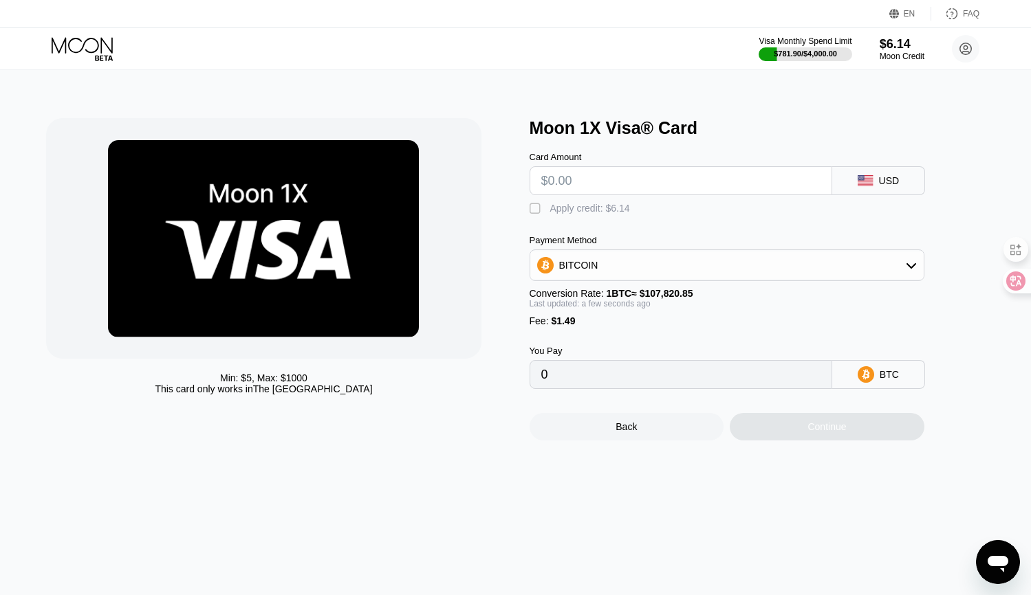
click at [622, 268] on div "BITCOIN" at bounding box center [726, 265] width 393 height 27
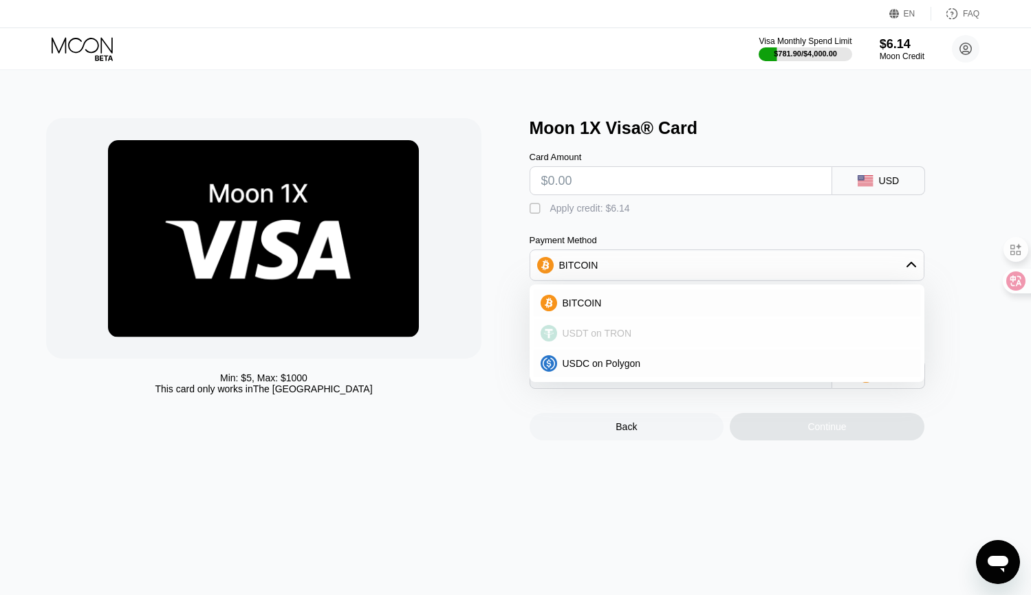
click at [609, 336] on span "USDT on TRON" at bounding box center [596, 333] width 69 height 11
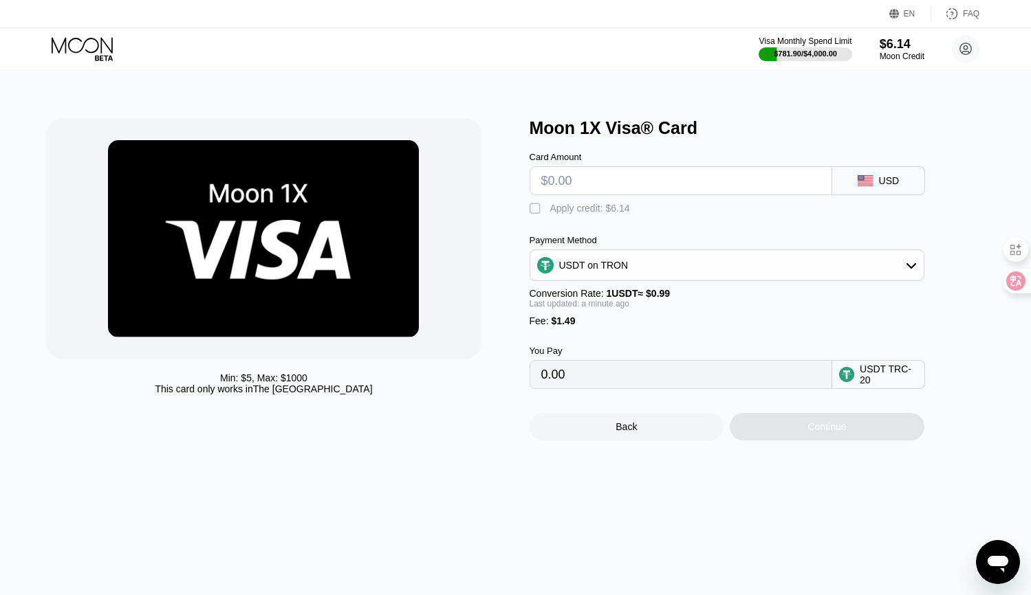
type input "0.00"
click at [606, 187] on input "text" at bounding box center [680, 180] width 279 height 27
type input "$20"
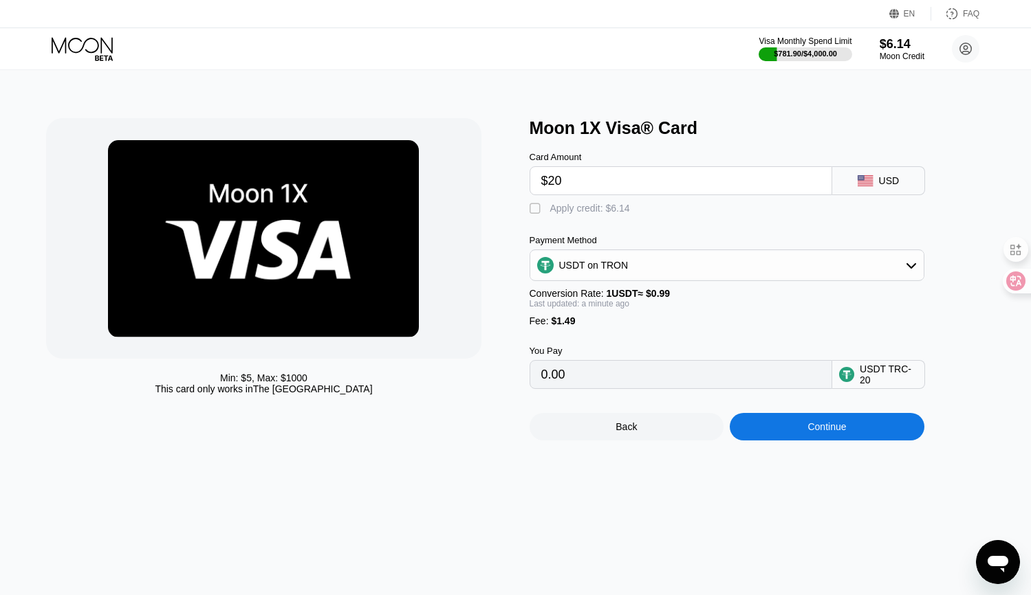
type input "21.71"
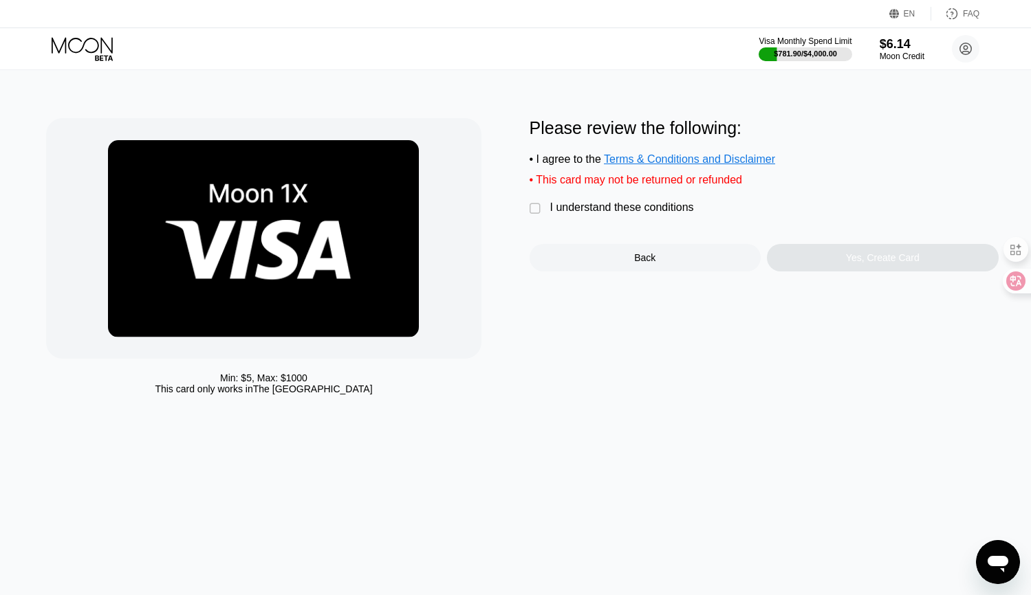
click at [539, 216] on div "" at bounding box center [536, 209] width 14 height 14
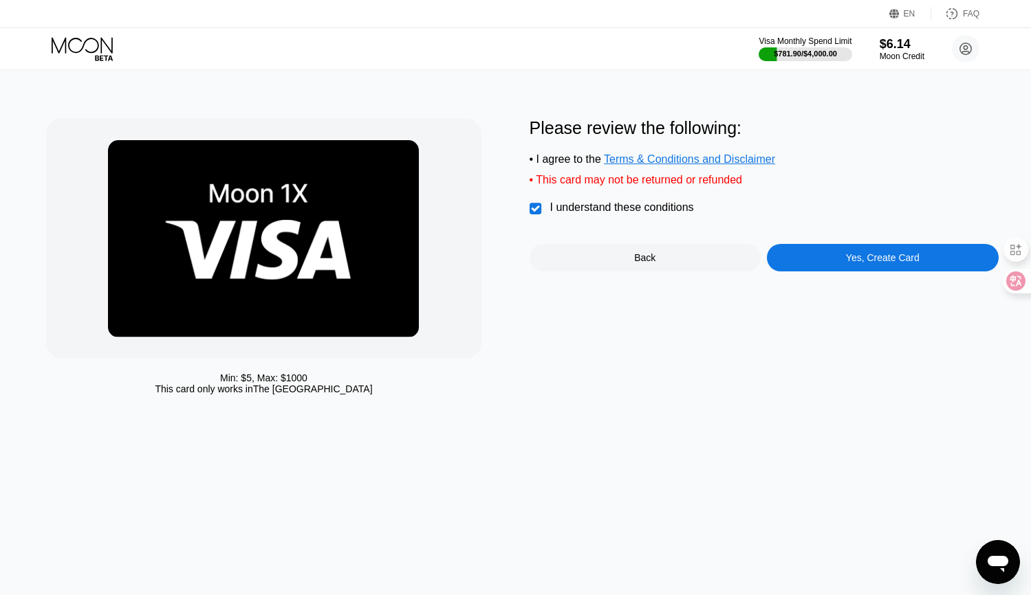
click at [851, 286] on div "Please review the following: • I agree to the Terms & Conditions and Disclaimer…" at bounding box center [763, 259] width 469 height 283
click at [856, 272] on div "Yes, Create Card" at bounding box center [883, 257] width 232 height 27
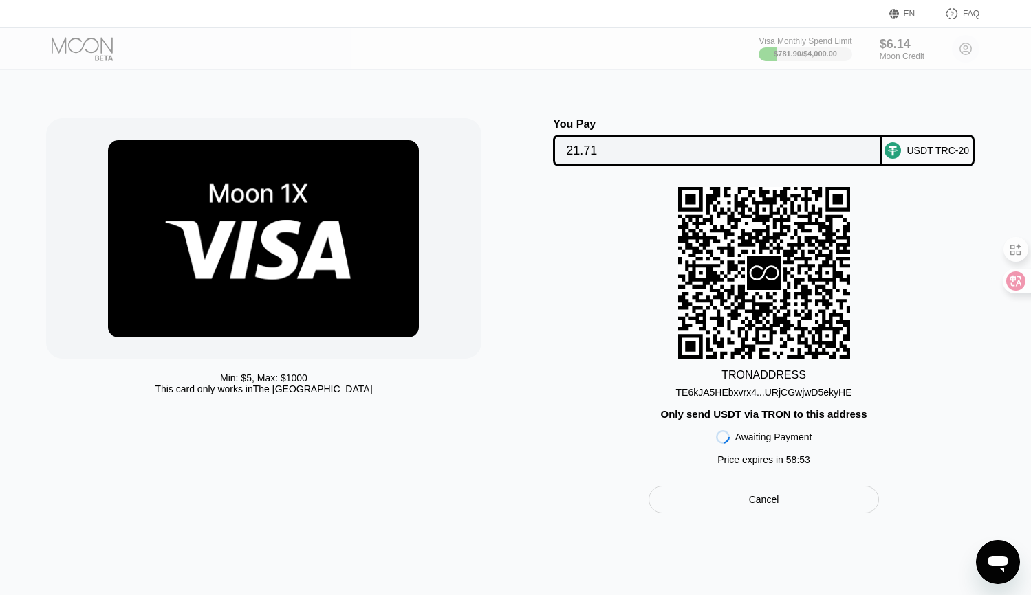
click at [769, 398] on div "TE6kJA5HEbxvrx4...URjCGwjwD5ekyHE" at bounding box center [764, 392] width 176 height 11
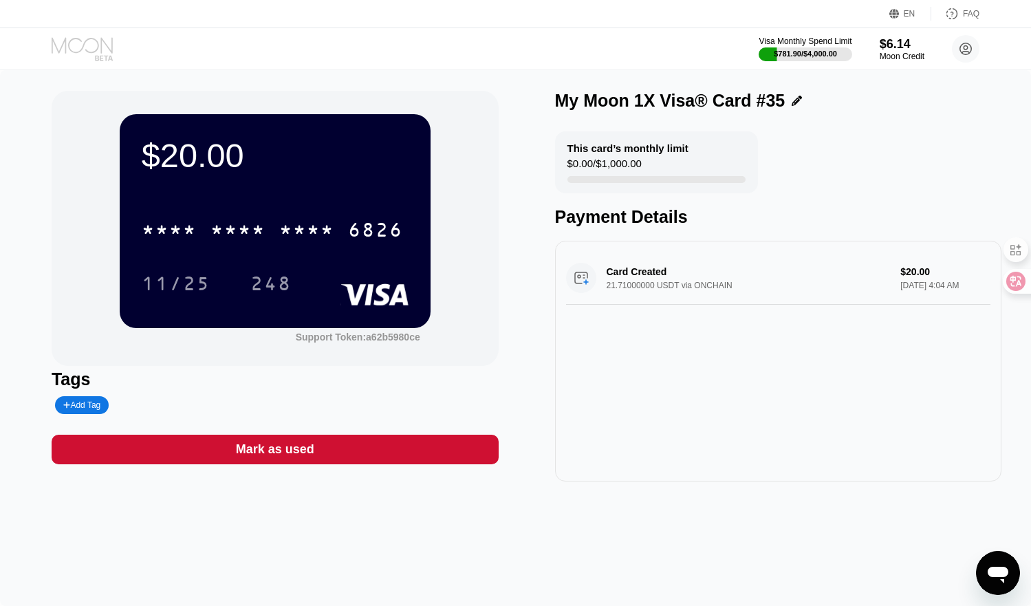
click at [97, 52] on icon at bounding box center [84, 49] width 64 height 24
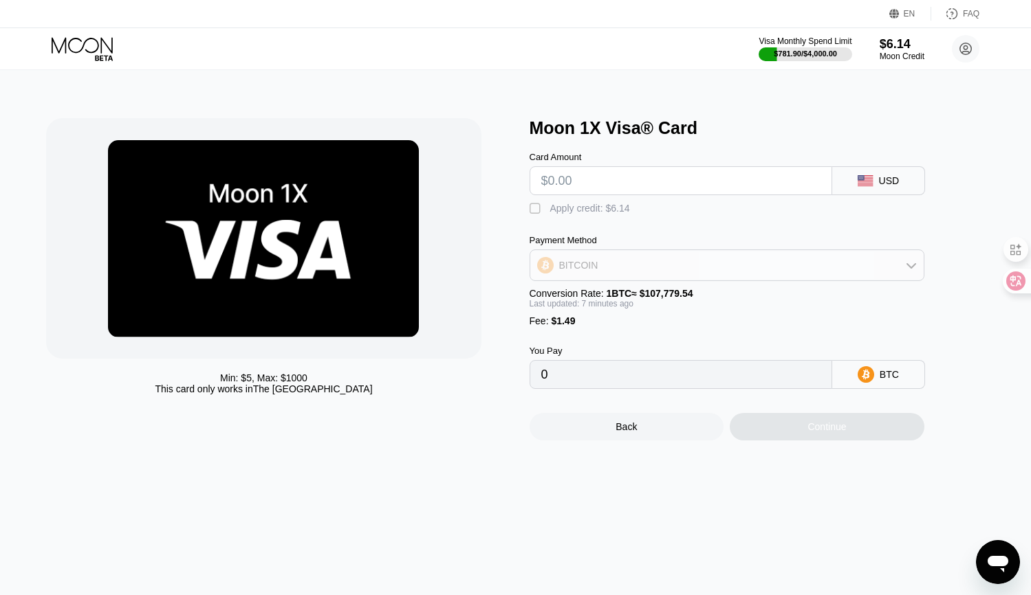
click at [611, 272] on div "BITCOIN" at bounding box center [726, 265] width 393 height 27
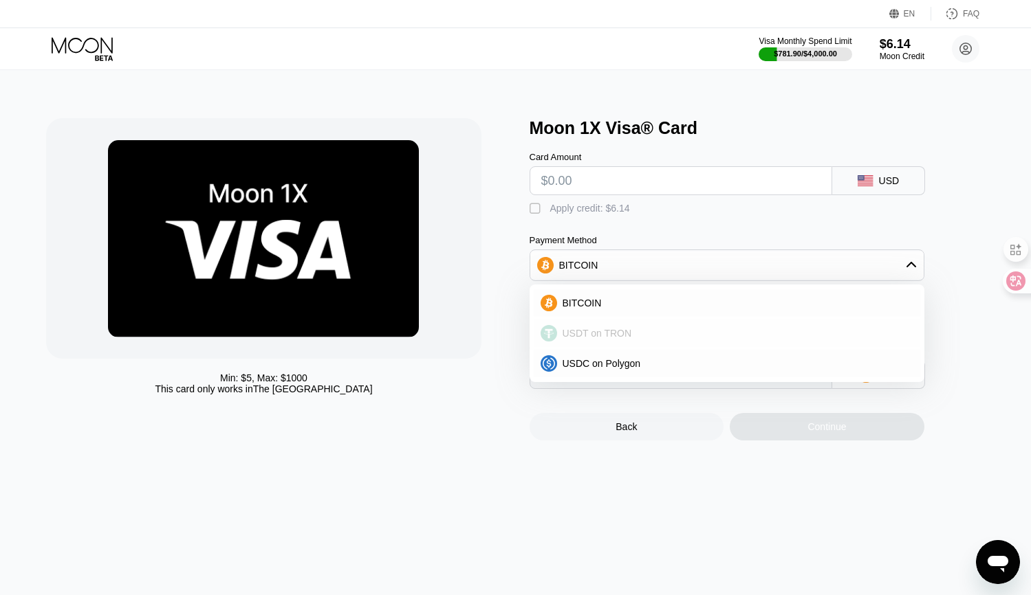
click at [604, 337] on span "USDT on TRON" at bounding box center [596, 333] width 69 height 11
type input "0.00"
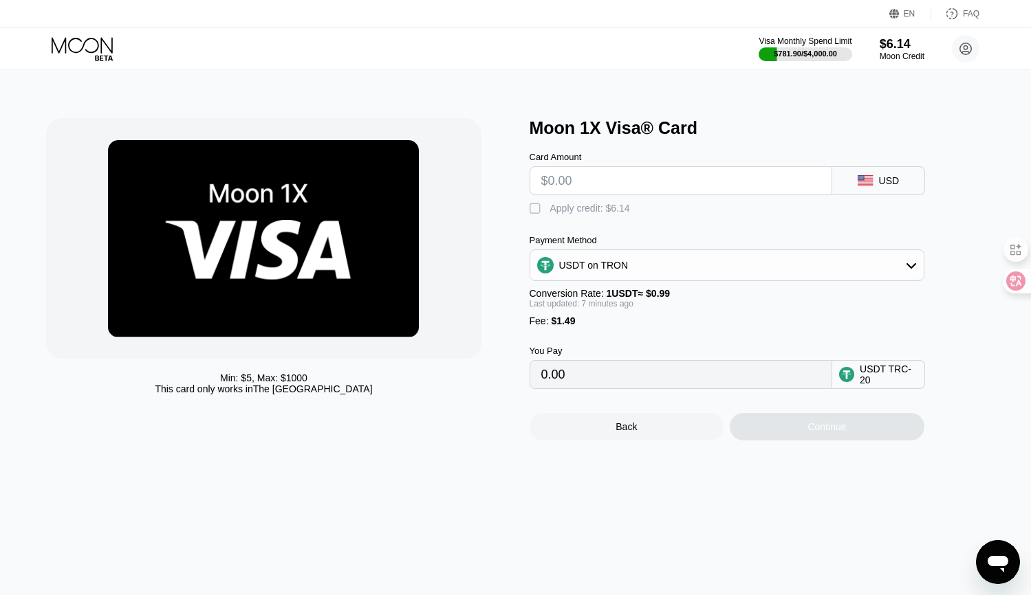
click at [610, 190] on input "text" at bounding box center [680, 180] width 279 height 27
type input "$20"
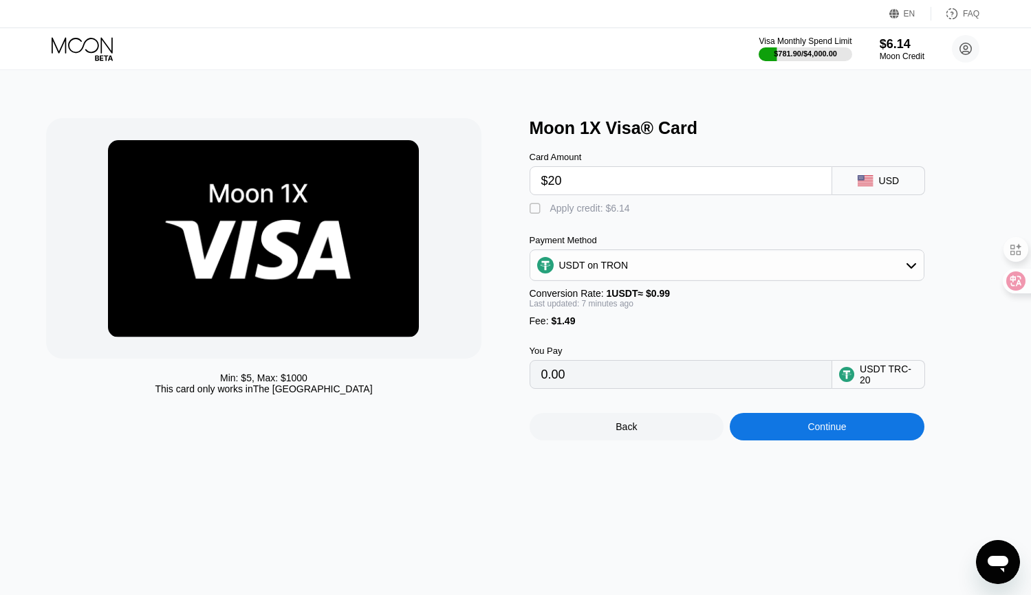
type input "21.71"
type input "$20"
click at [662, 228] on div "Card Amount $20 USD  Apply credit: $6.14 Payment Method USDT on TRON Conversio…" at bounding box center [749, 263] width 440 height 251
click at [811, 432] on div "Continue" at bounding box center [826, 426] width 38 height 11
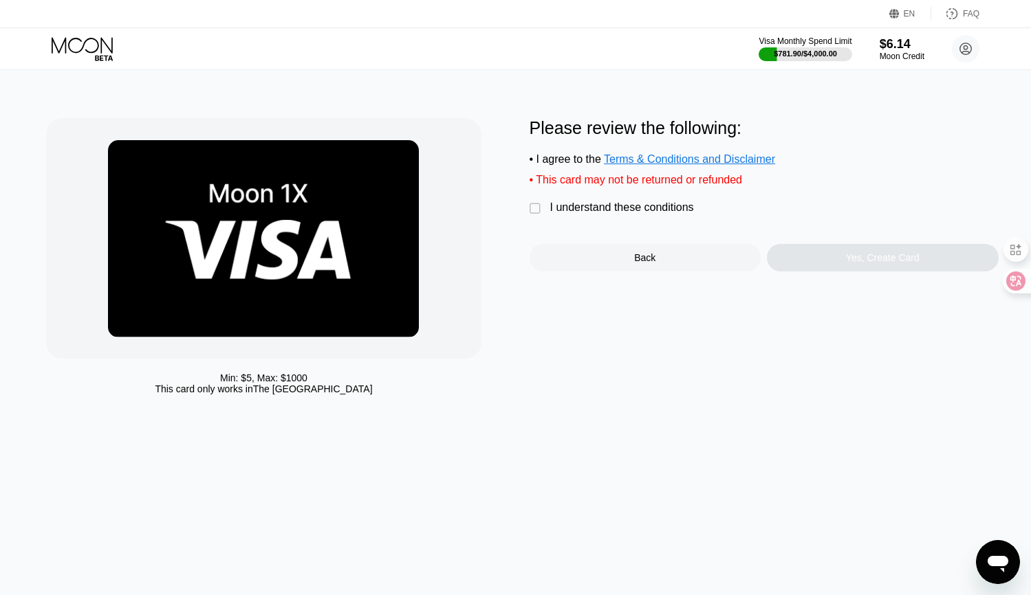
click at [551, 208] on div "I understand these conditions" at bounding box center [622, 207] width 144 height 12
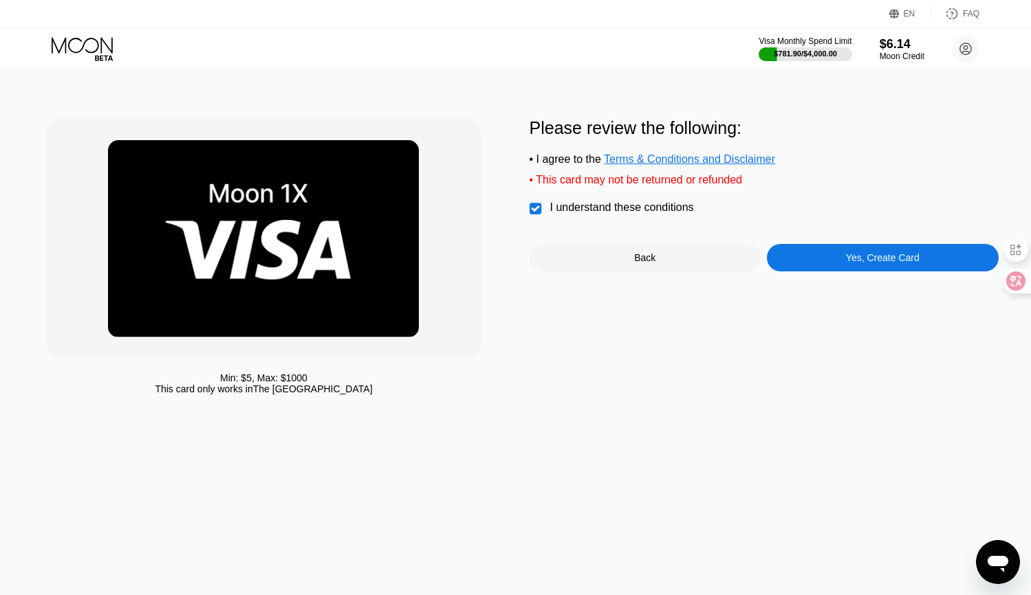
click at [869, 272] on div "Yes, Create Card" at bounding box center [883, 257] width 232 height 27
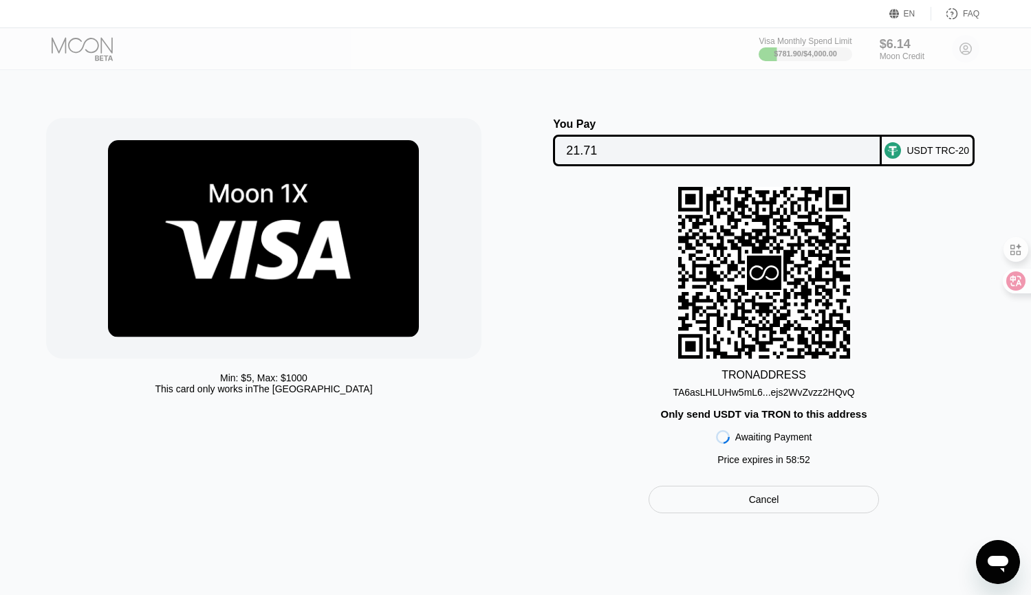
click at [737, 397] on div "TA6asLHLUHw5mL6...ejs2WvZvzz2HQvQ" at bounding box center [762, 392] width 181 height 11
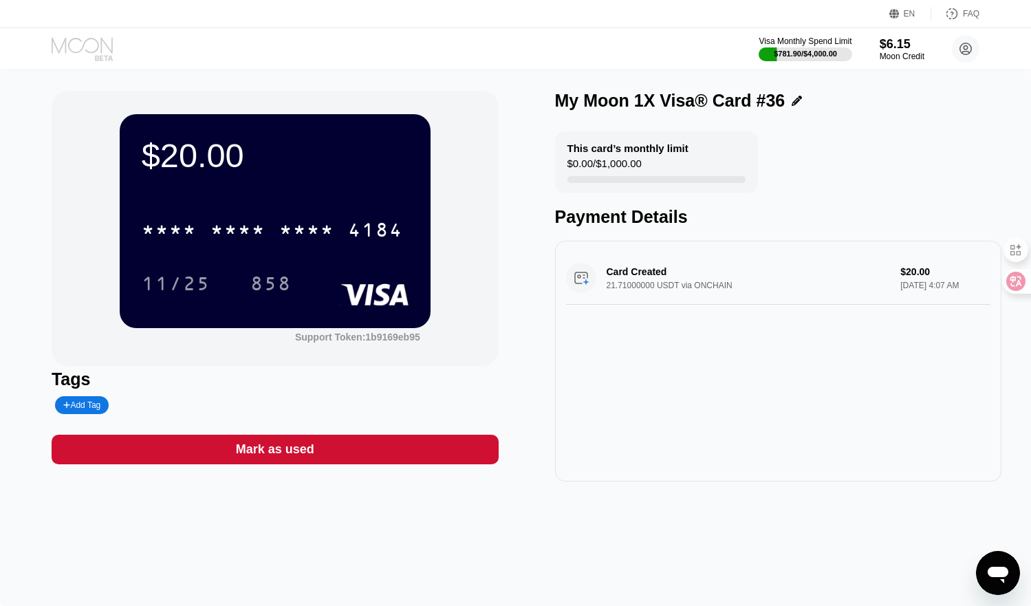
click at [78, 44] on icon at bounding box center [84, 49] width 64 height 24
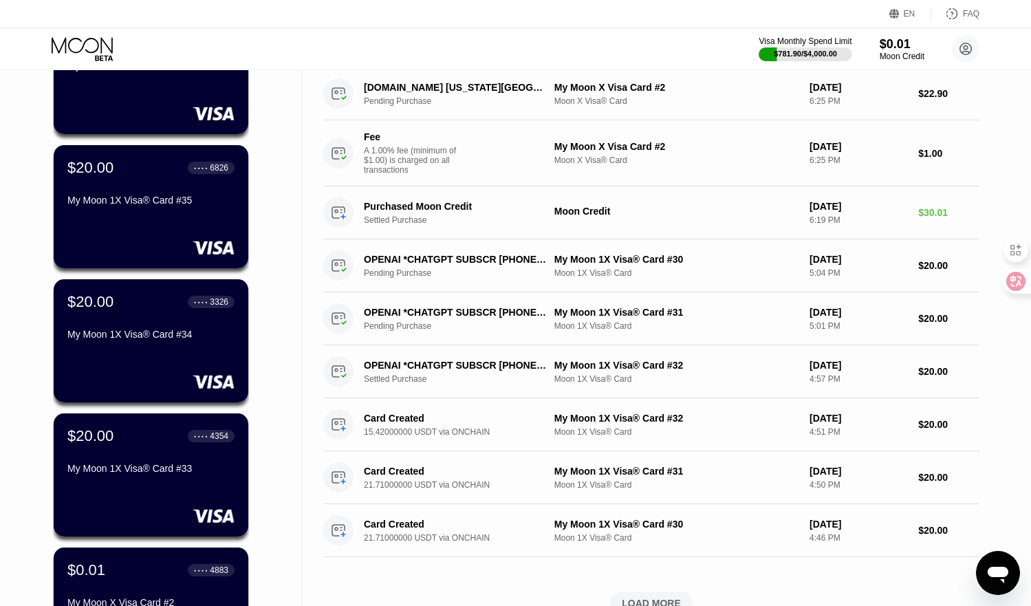
scroll to position [275, 0]
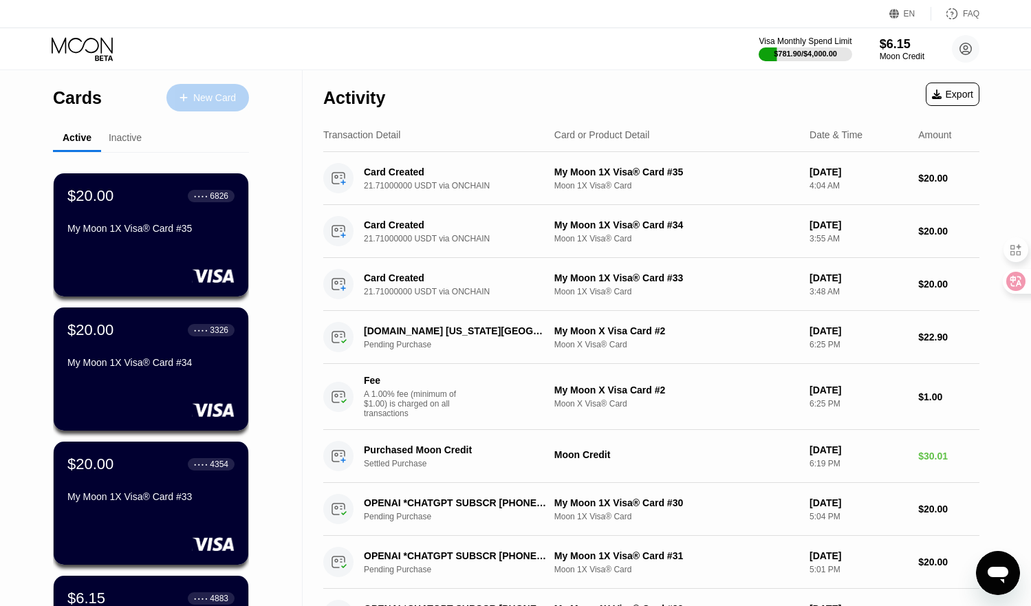
click at [222, 96] on div "New Card" at bounding box center [214, 98] width 43 height 12
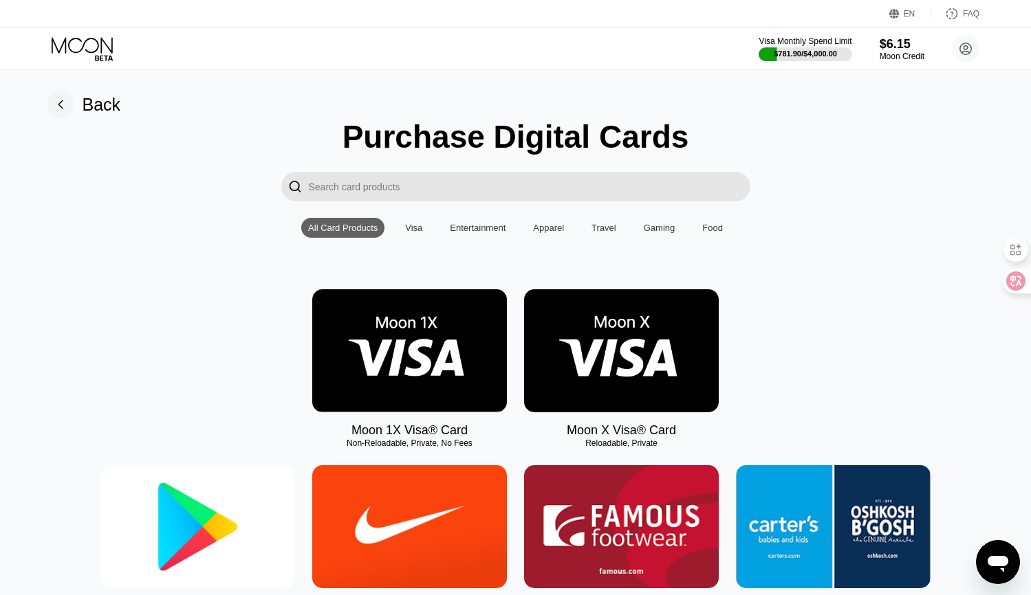
click at [379, 364] on img at bounding box center [409, 350] width 195 height 123
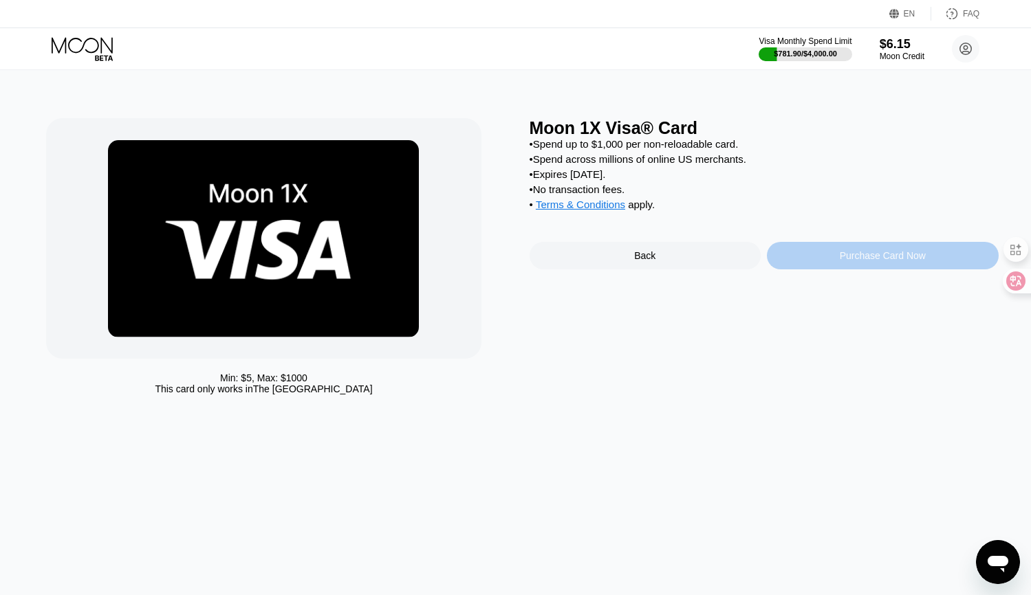
click at [836, 269] on div "Purchase Card Now" at bounding box center [883, 255] width 232 height 27
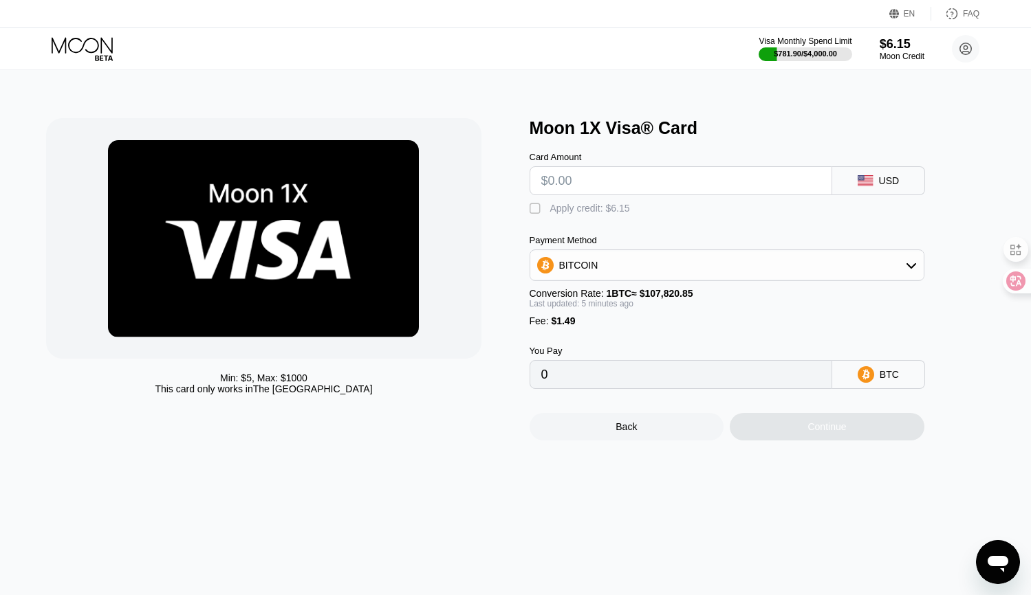
click at [639, 277] on div "BITCOIN" at bounding box center [726, 265] width 393 height 27
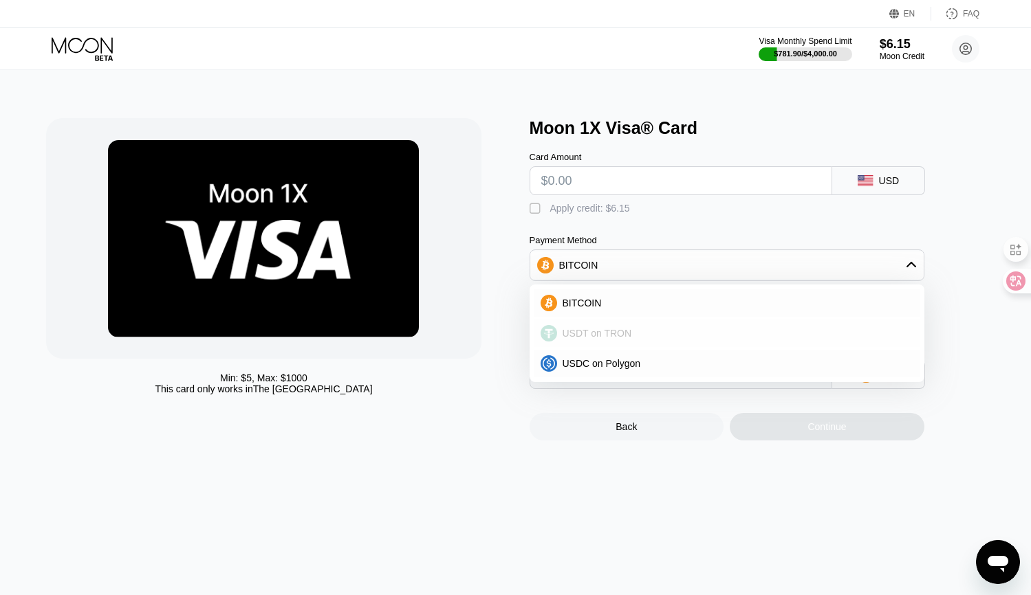
click at [601, 338] on span "USDT on TRON" at bounding box center [596, 333] width 69 height 11
type input "0.00"
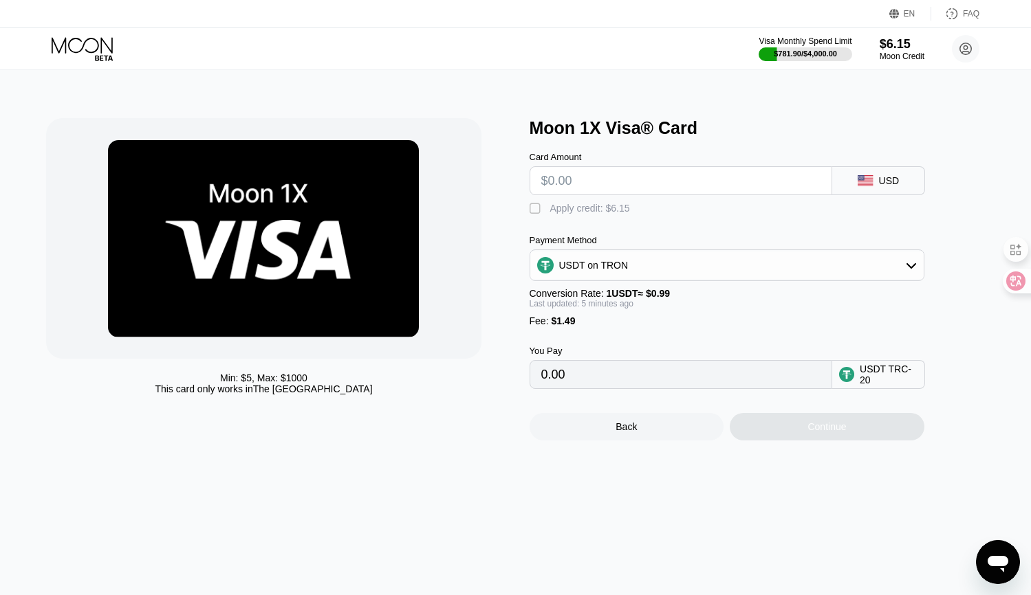
click at [579, 188] on input "text" at bounding box center [680, 180] width 279 height 27
type input "$20"
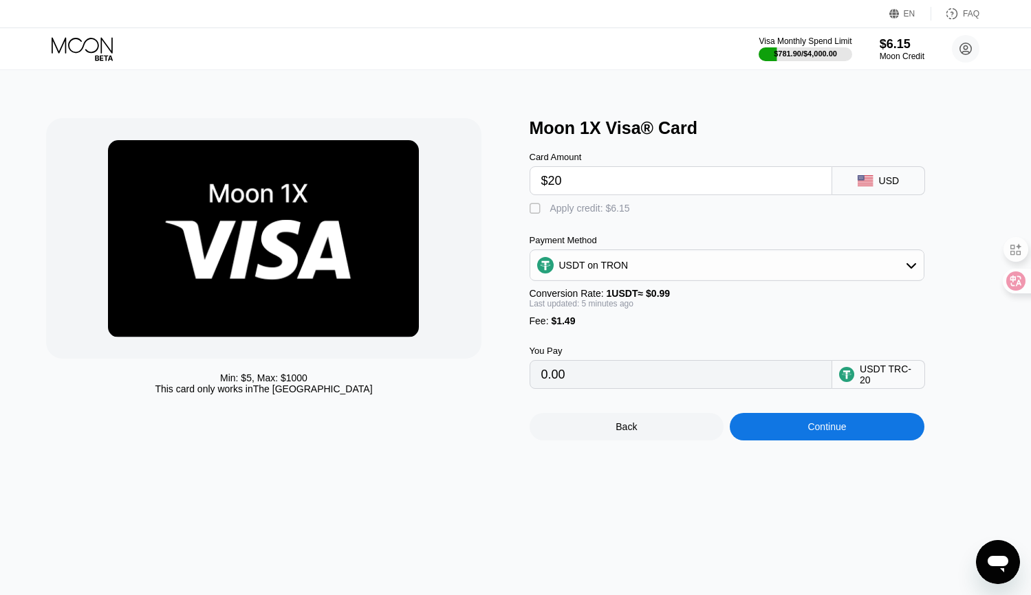
type input "21.71"
type input "$20"
click at [533, 215] on div "" at bounding box center [536, 209] width 14 height 14
type input "15.49"
click at [685, 230] on div "Card Amount $20 USD  Apply credit: $6.15 Payment Method USDT on TRON Conversio…" at bounding box center [749, 263] width 440 height 251
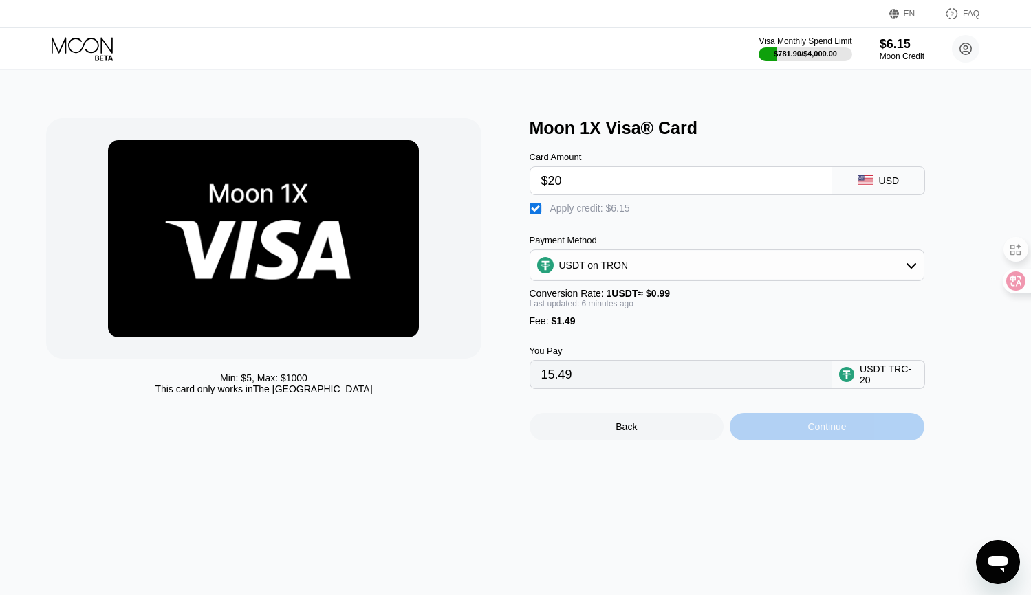
click at [821, 432] on div "Continue" at bounding box center [826, 426] width 38 height 11
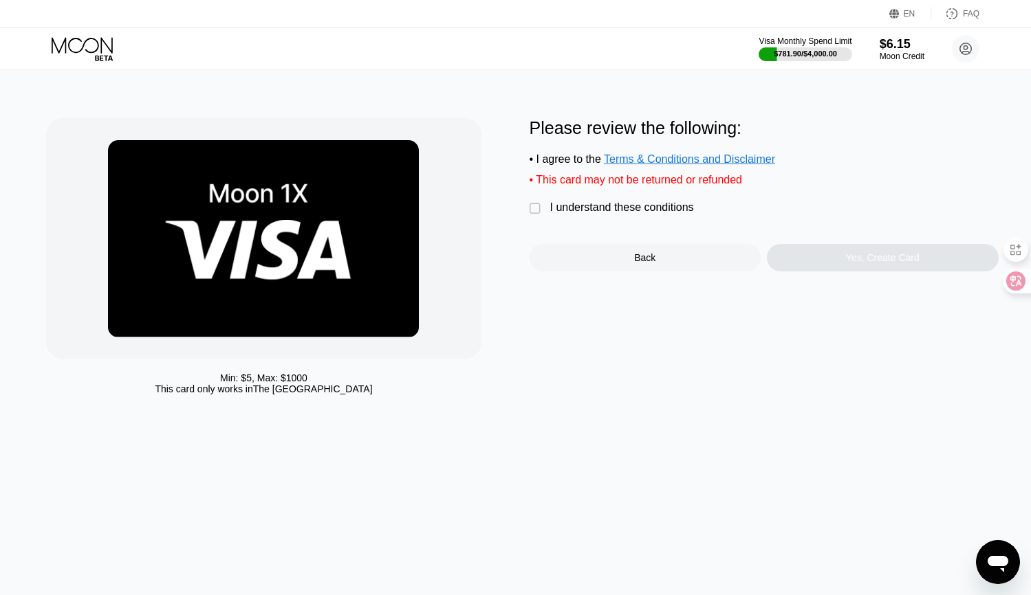
click at [540, 209] on div " I understand these conditions" at bounding box center [614, 208] width 171 height 14
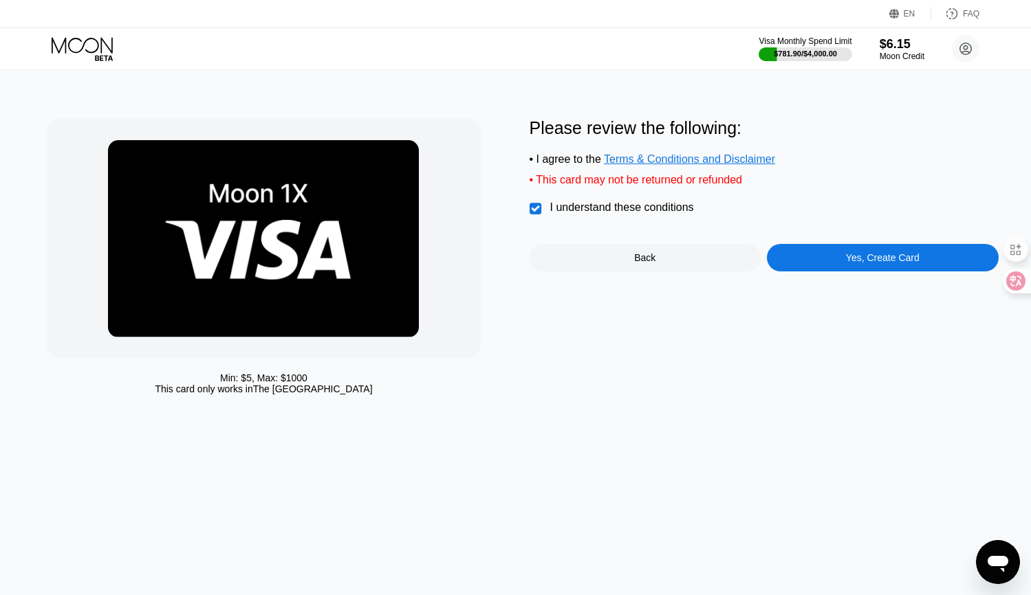
click at [878, 262] on div "Yes, Create Card" at bounding box center [883, 257] width 74 height 11
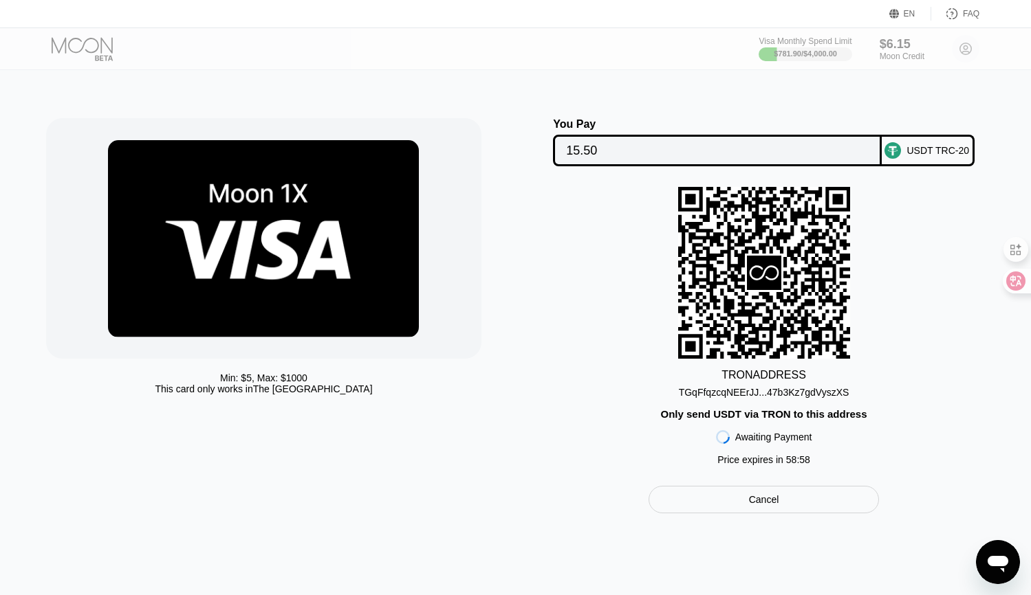
click at [793, 398] on div "TGqFfqzcqNEErJJ...47b3Kz7gdVyszXS" at bounding box center [764, 392] width 170 height 11
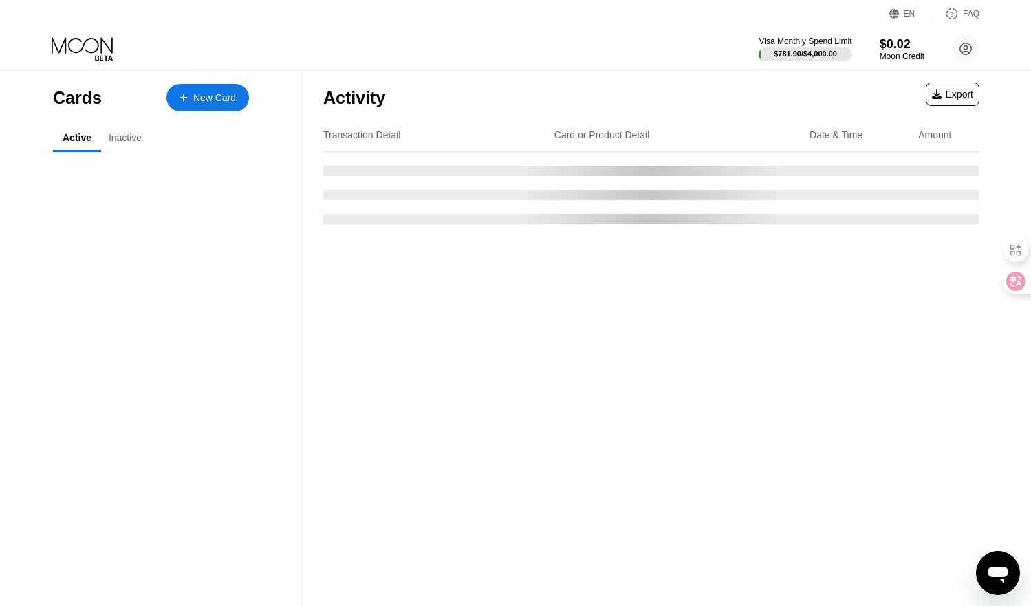
scroll to position [275, 0]
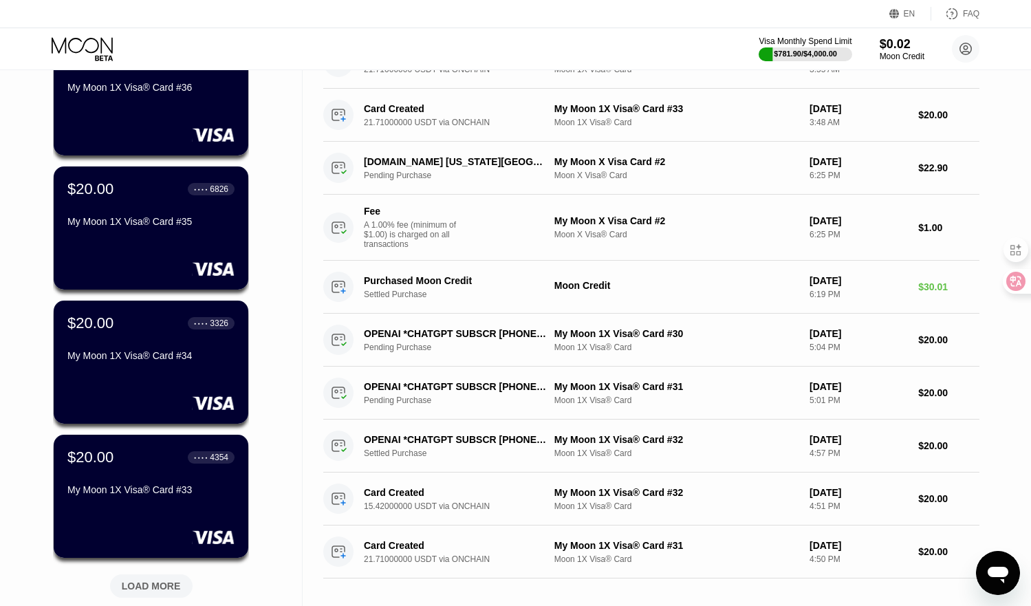
click at [265, 43] on div "Visa Monthly Spend Limit $781.90 / $4,000.00 $0.02 Moon Credit [EMAIL_ADDRESS][…" at bounding box center [515, 48] width 1031 height 41
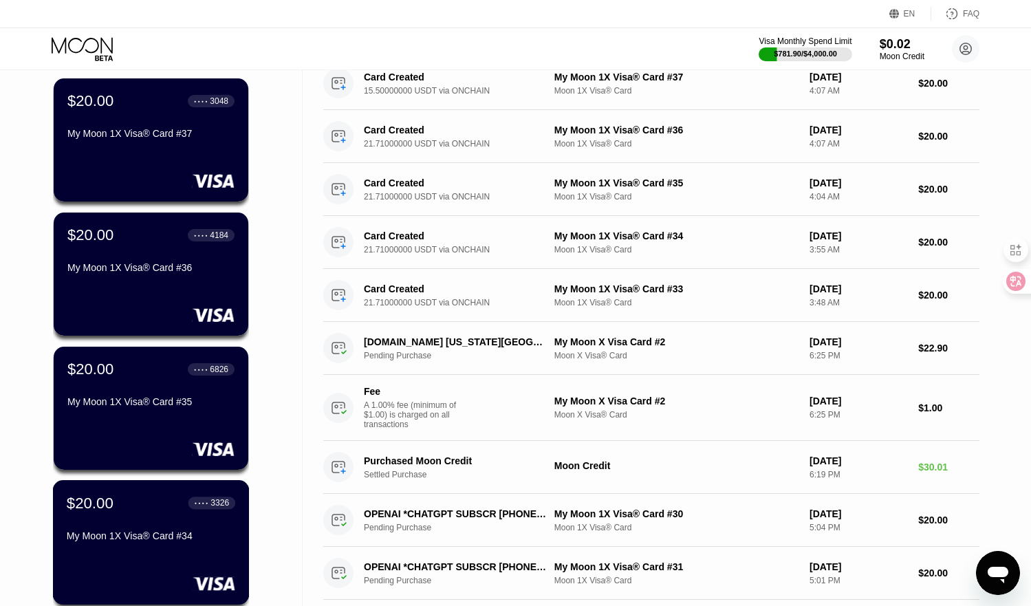
scroll to position [60, 0]
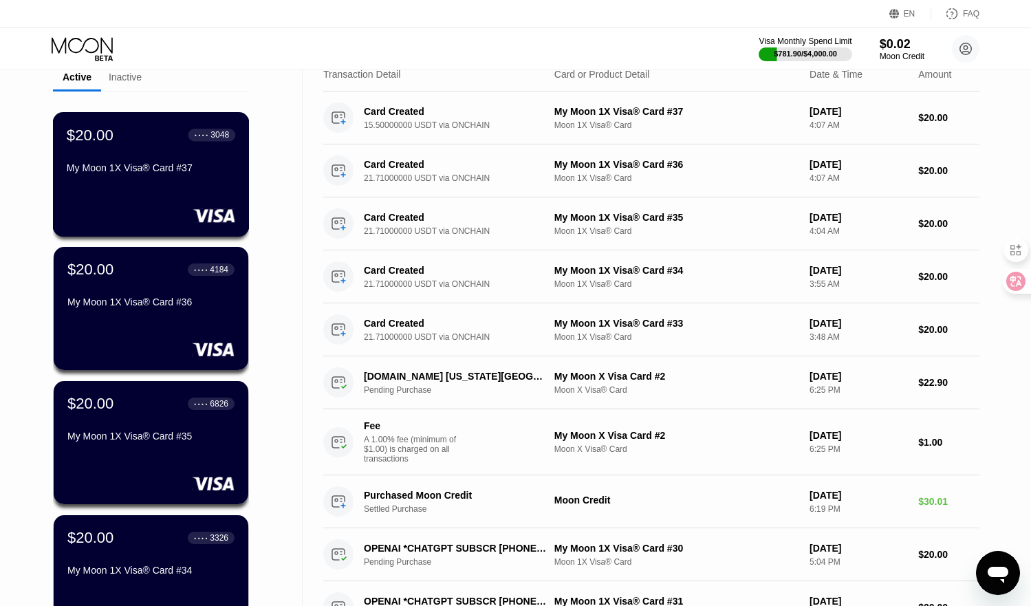
click at [137, 168] on div "My Moon 1X Visa® Card #37" at bounding box center [151, 167] width 168 height 11
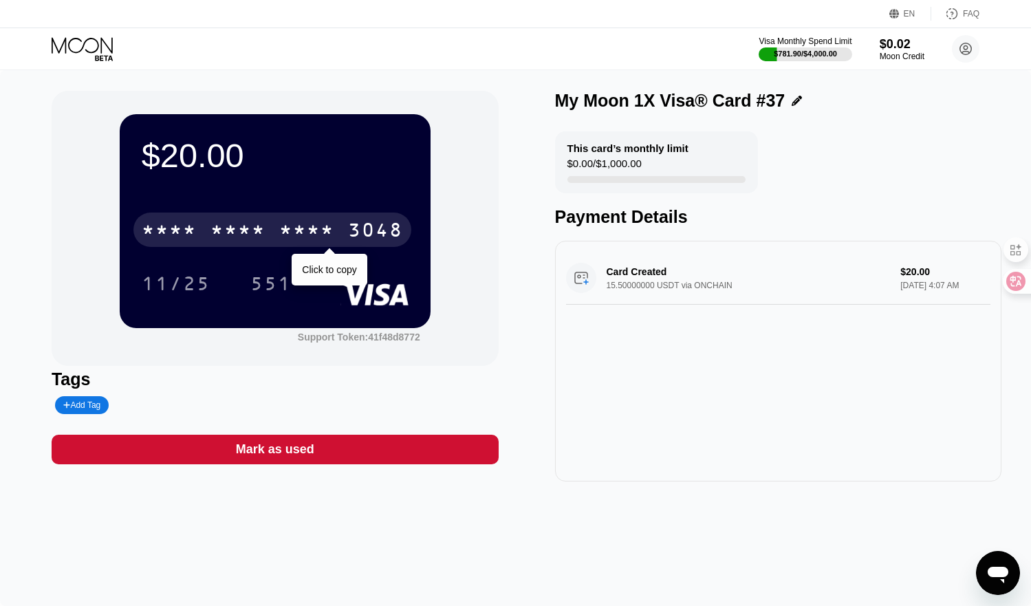
click at [240, 233] on div "* * * *" at bounding box center [237, 232] width 55 height 22
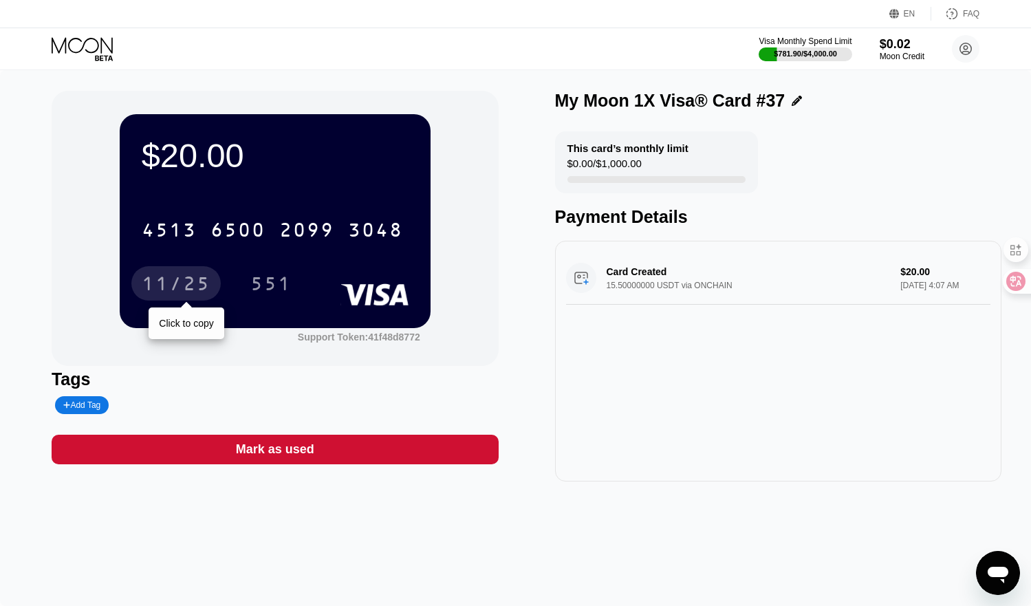
drag, startPoint x: 190, startPoint y: 284, endPoint x: 16, endPoint y: 266, distance: 175.5
click at [190, 284] on div "11/25" at bounding box center [176, 285] width 69 height 22
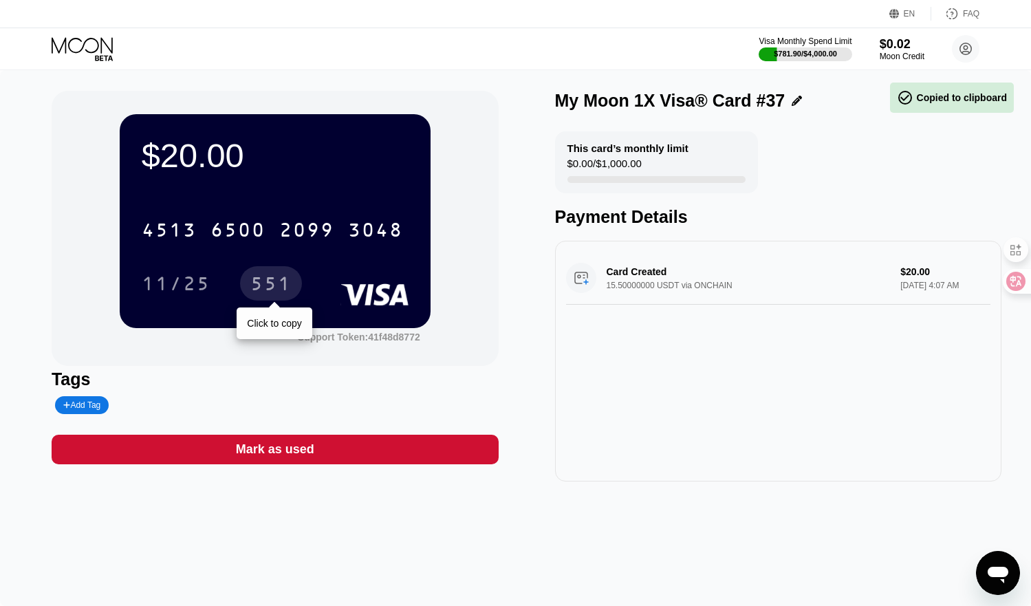
drag, startPoint x: 287, startPoint y: 285, endPoint x: 81, endPoint y: 266, distance: 207.1
click at [287, 285] on div "551" at bounding box center [270, 285] width 41 height 22
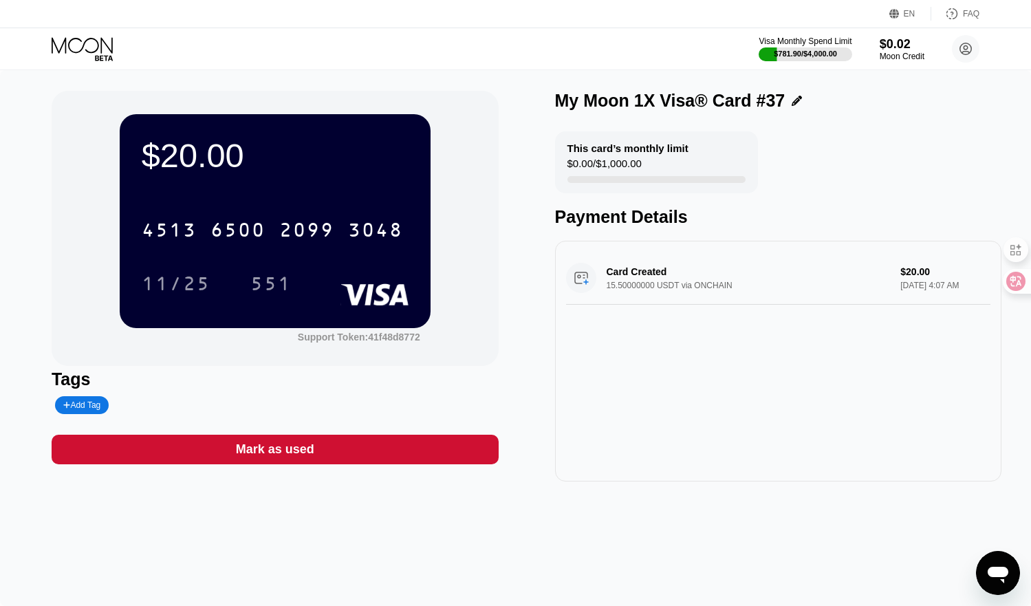
click at [80, 38] on icon at bounding box center [84, 49] width 64 height 24
